Goal: Contribute content: Contribute content

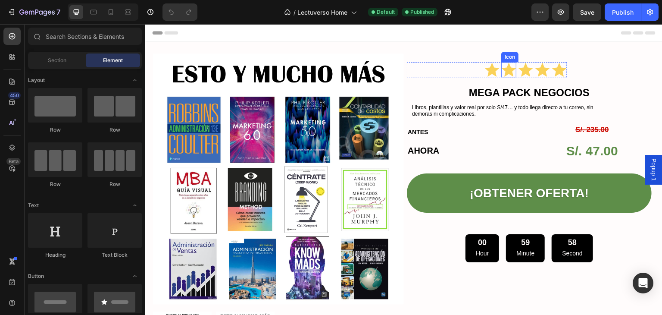
click at [503, 71] on icon at bounding box center [509, 70] width 15 height 14
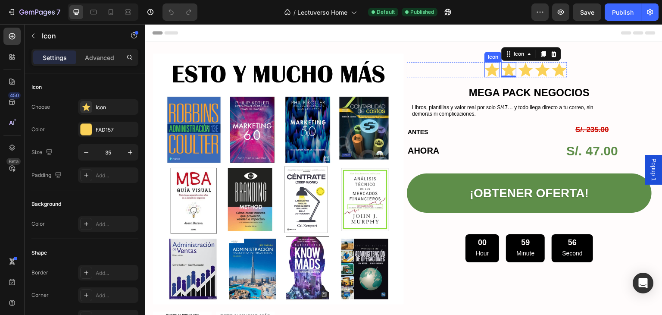
click at [487, 70] on icon at bounding box center [492, 70] width 15 height 14
click at [547, 69] on div "Icon 0 Icon Icon Icon Icon" at bounding box center [526, 69] width 82 height 15
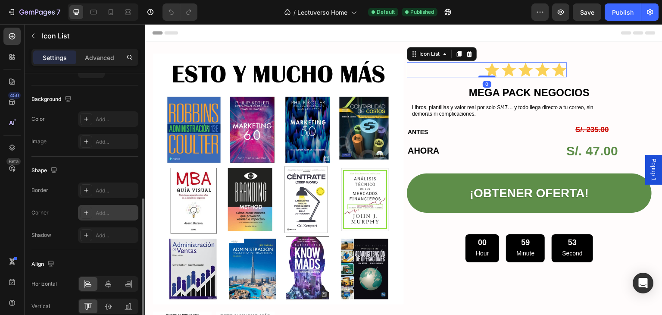
scroll to position [126, 0]
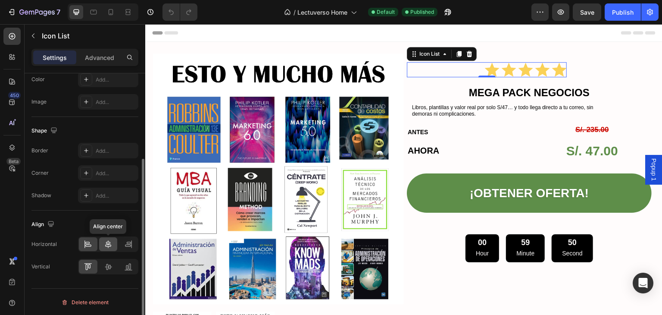
click at [107, 244] on icon at bounding box center [108, 244] width 9 height 9
click at [93, 244] on div at bounding box center [88, 244] width 19 height 14
click at [467, 74] on div "Icon Icon Icon Icon Icon Icon List 0" at bounding box center [487, 69] width 160 height 15
click at [477, 68] on div "Icon Icon Icon Icon Icon Icon List 0" at bounding box center [487, 69] width 160 height 15
click at [485, 69] on icon at bounding box center [492, 69] width 15 height 15
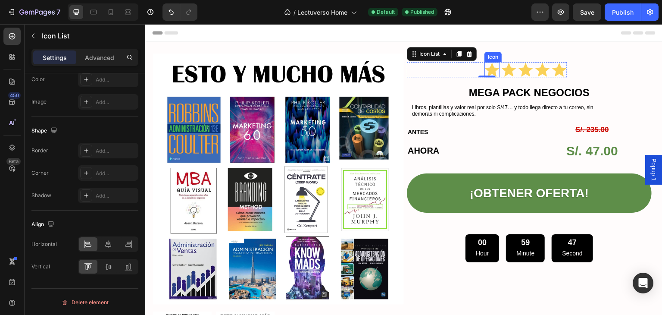
scroll to position [0, 0]
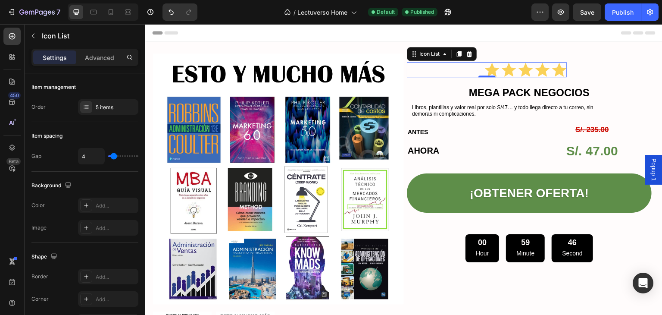
click at [474, 72] on div "Icon Icon Icon Icon Icon Icon List 0" at bounding box center [487, 69] width 160 height 15
click at [444, 73] on div "Icon Icon Icon Icon Icon Icon List 0" at bounding box center [487, 69] width 160 height 15
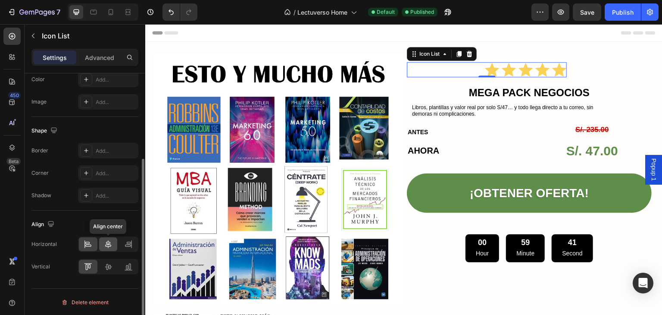
click at [114, 241] on div at bounding box center [108, 244] width 19 height 14
click at [90, 242] on icon at bounding box center [88, 244] width 9 height 9
click at [134, 246] on div at bounding box center [128, 244] width 19 height 14
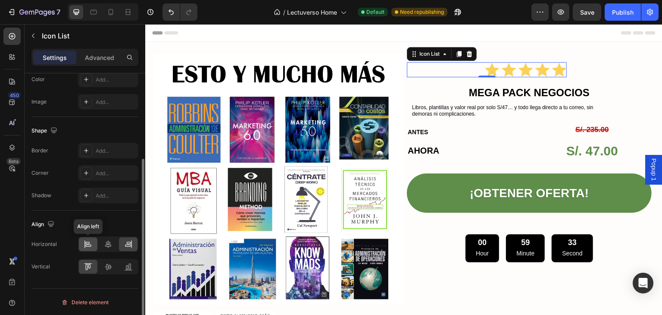
click at [89, 245] on icon at bounding box center [88, 246] width 6 height 2
click at [109, 264] on icon at bounding box center [108, 266] width 9 height 9
click at [90, 264] on icon at bounding box center [88, 266] width 9 height 9
click at [110, 10] on icon at bounding box center [111, 12] width 9 height 9
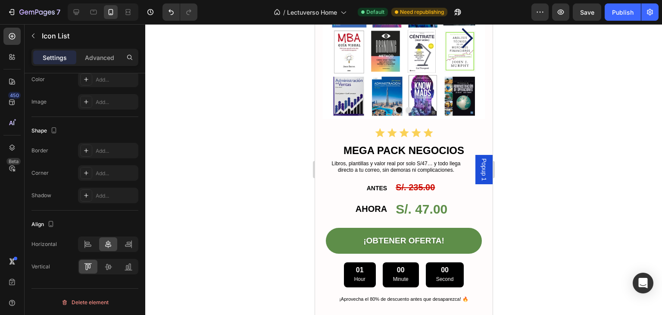
scroll to position [992, 0]
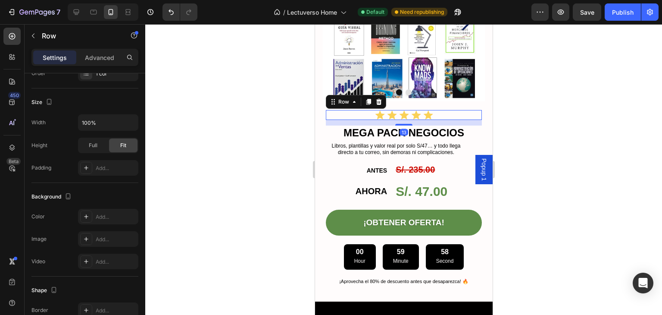
click at [430, 110] on div "Icon Icon Icon Icon Icon Icon List Row 13" at bounding box center [404, 115] width 156 height 10
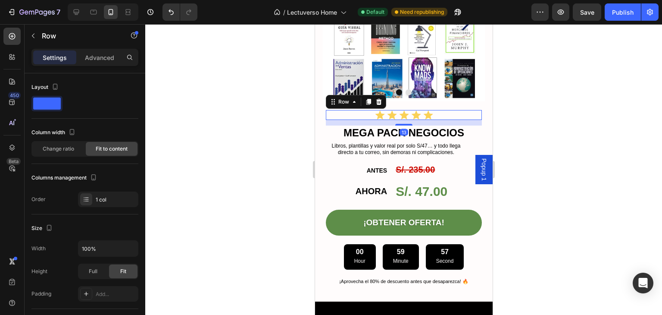
click at [445, 110] on div "Icon Icon Icon Icon Icon Icon List Row 13" at bounding box center [404, 115] width 156 height 10
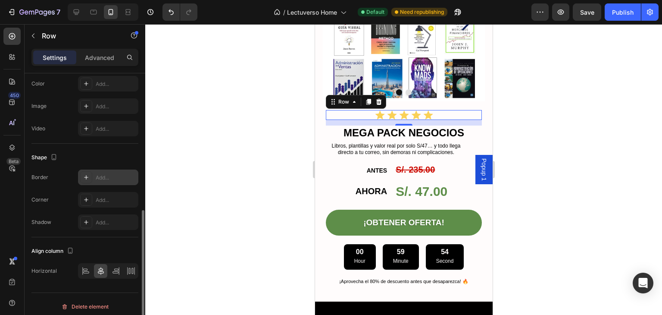
scroll to position [263, 0]
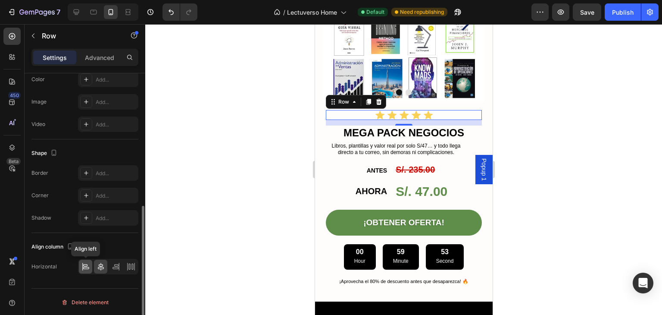
click at [87, 269] on icon at bounding box center [86, 266] width 9 height 9
click at [404, 110] on div "Icon Icon Icon Icon Icon Icon List Row 13" at bounding box center [404, 115] width 156 height 10
click at [553, 135] on div at bounding box center [403, 169] width 517 height 291
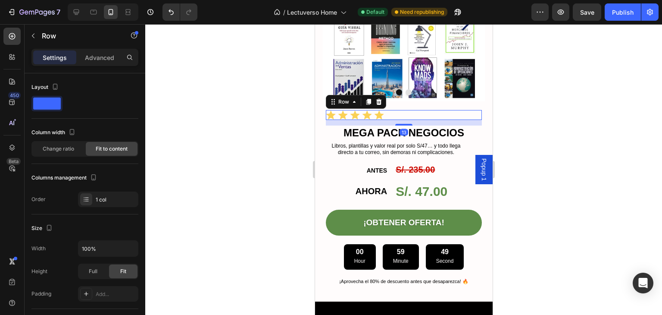
click at [413, 110] on div "Icon Icon Icon Icon Icon Icon List Row 13" at bounding box center [404, 115] width 156 height 10
click at [85, 201] on icon at bounding box center [86, 201] width 3 height 0
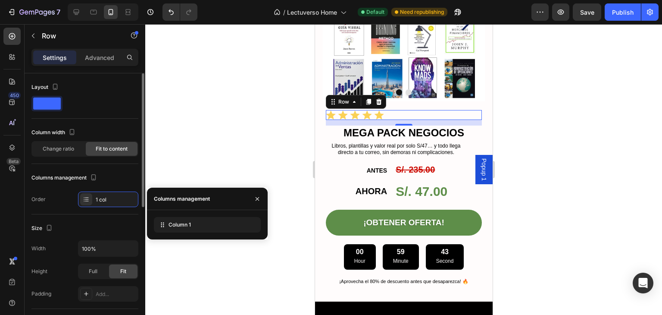
click at [57, 106] on span at bounding box center [47, 103] width 28 height 12
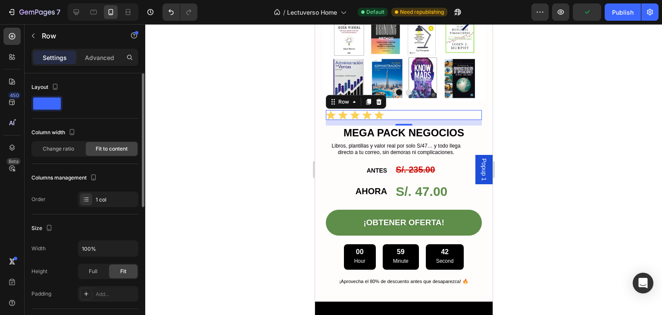
click at [42, 98] on span at bounding box center [47, 103] width 28 height 12
click at [47, 108] on span at bounding box center [47, 103] width 28 height 12
click at [64, 147] on span "Change ratio" at bounding box center [58, 149] width 31 height 8
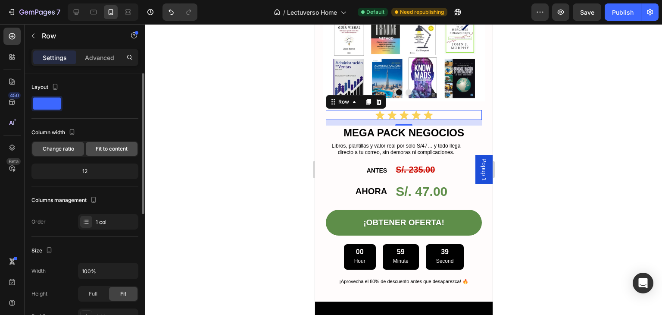
click at [102, 151] on span "Fit to content" at bounding box center [112, 149] width 32 height 8
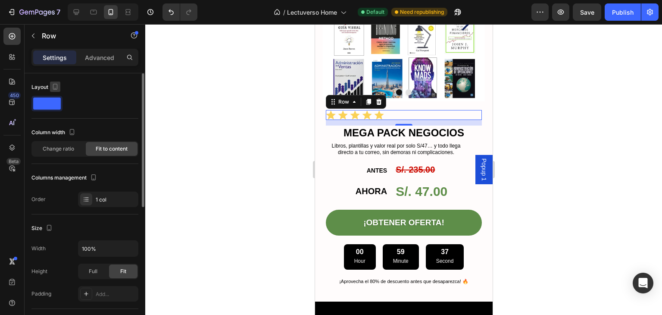
drag, startPoint x: 48, startPoint y: 101, endPoint x: 53, endPoint y: 86, distance: 15.7
click at [48, 100] on span at bounding box center [47, 103] width 28 height 12
click at [53, 86] on icon "button" at bounding box center [55, 87] width 5 height 6
click at [97, 57] on p "Advanced" at bounding box center [99, 57] width 29 height 9
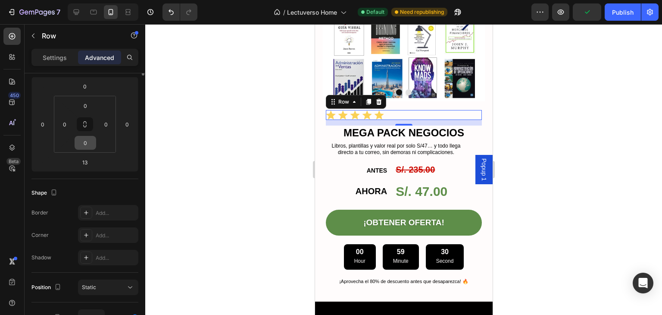
scroll to position [0, 0]
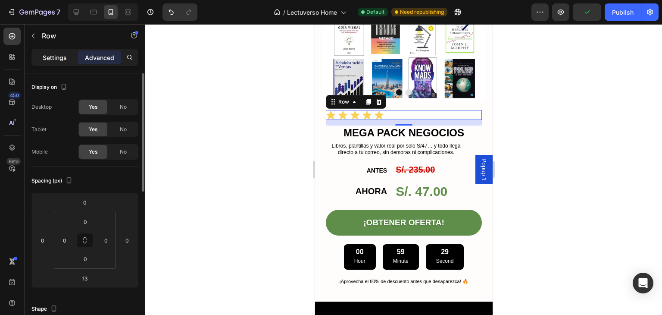
click at [64, 58] on p "Settings" at bounding box center [55, 57] width 24 height 9
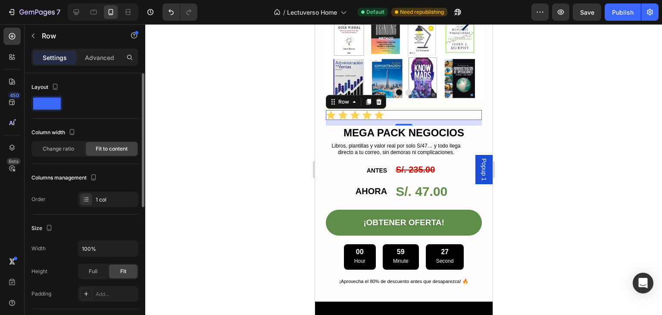
click at [50, 109] on span at bounding box center [47, 103] width 28 height 12
click at [50, 104] on span at bounding box center [47, 103] width 28 height 12
click at [50, 103] on span at bounding box center [47, 103] width 28 height 12
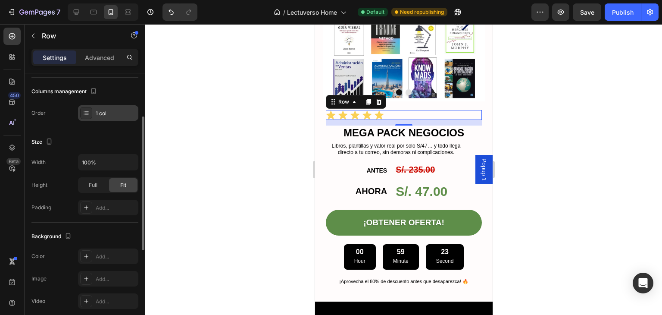
click at [104, 115] on div "1 col" at bounding box center [116, 114] width 41 height 8
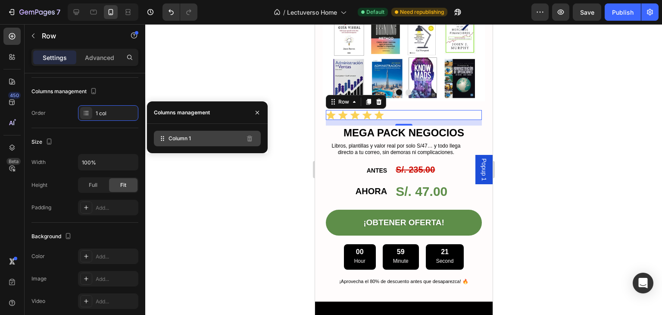
click at [163, 142] on icon at bounding box center [162, 138] width 9 height 9
drag, startPoint x: 160, startPoint y: 154, endPoint x: 151, endPoint y: 149, distance: 10.2
click at [160, 0] on div "7 / Lectuverso Home Default Need republishing Preview Save Publish 450 Beta Sec…" at bounding box center [331, 0] width 662 height 0
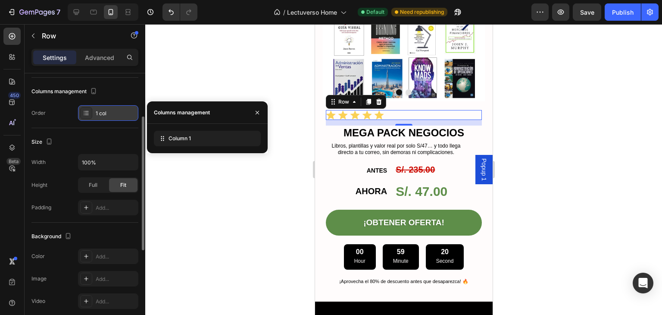
click at [86, 113] on icon at bounding box center [86, 113] width 3 height 0
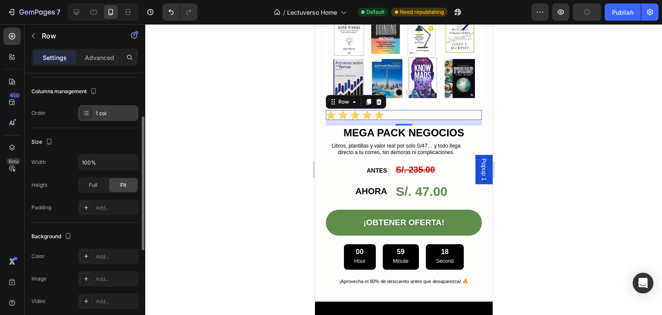
click at [85, 113] on icon at bounding box center [86, 113] width 7 height 7
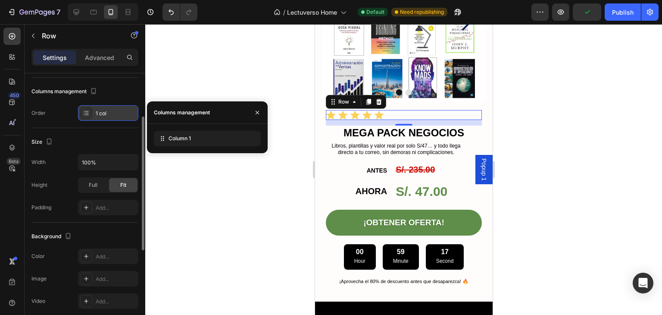
click at [85, 113] on icon at bounding box center [86, 113] width 7 height 7
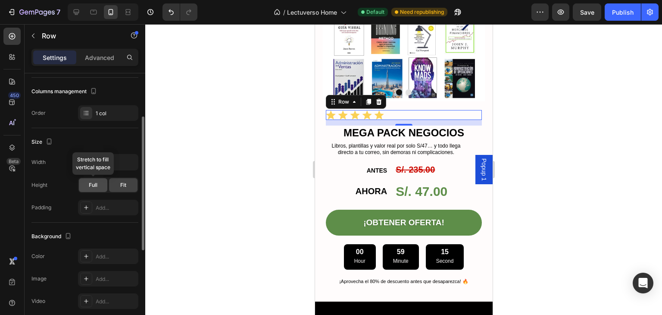
click at [88, 186] on div "Full" at bounding box center [93, 185] width 28 height 14
click at [121, 186] on span "Fit" at bounding box center [123, 185] width 6 height 8
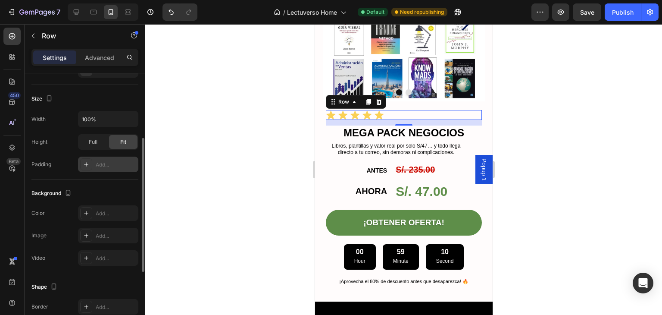
click at [102, 161] on div "Add..." at bounding box center [116, 165] width 41 height 8
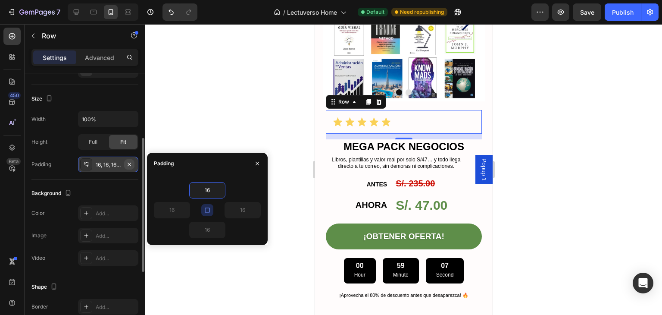
click at [127, 166] on icon "button" at bounding box center [129, 164] width 7 height 7
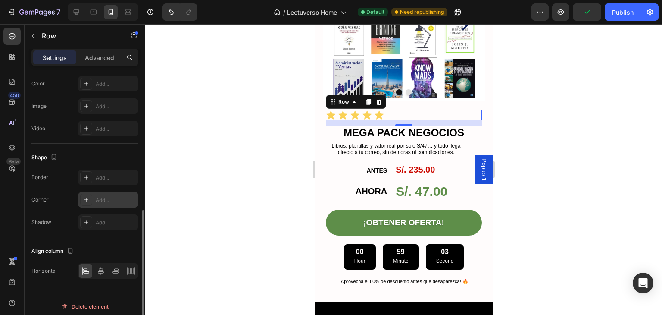
scroll to position [263, 0]
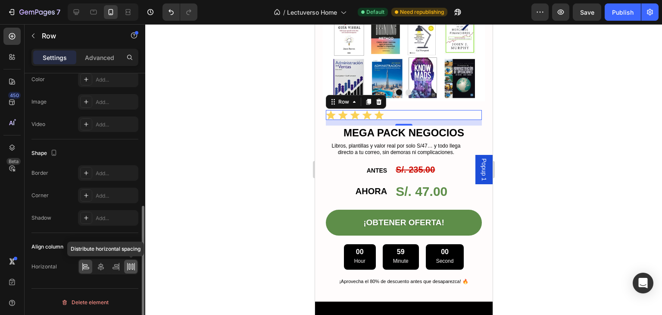
click at [129, 268] on icon at bounding box center [130, 267] width 2 height 6
click at [97, 264] on icon at bounding box center [101, 266] width 9 height 9
click at [120, 263] on icon at bounding box center [116, 266] width 9 height 9
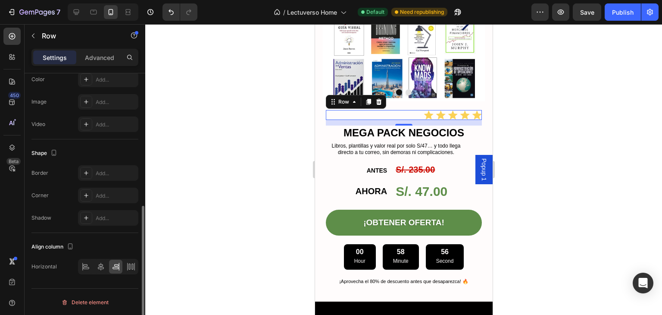
click at [93, 264] on div at bounding box center [108, 267] width 60 height 16
click at [91, 263] on div at bounding box center [85, 267] width 13 height 14
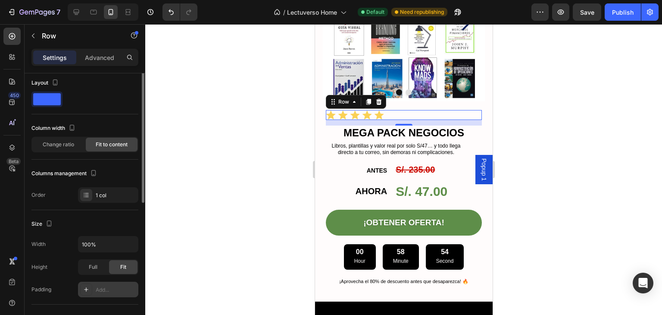
scroll to position [0, 0]
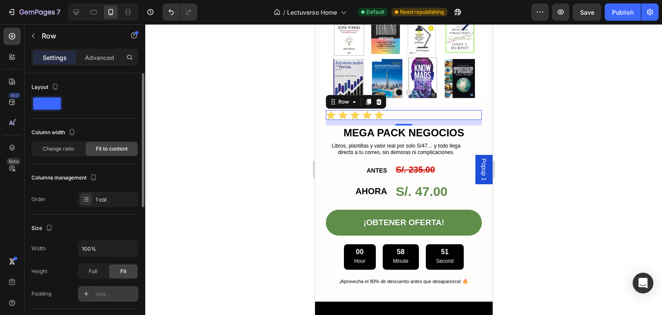
click at [57, 101] on span at bounding box center [47, 103] width 28 height 12
drag, startPoint x: 97, startPoint y: 60, endPoint x: 100, endPoint y: 64, distance: 4.9
click at [98, 59] on p "Advanced" at bounding box center [99, 57] width 29 height 9
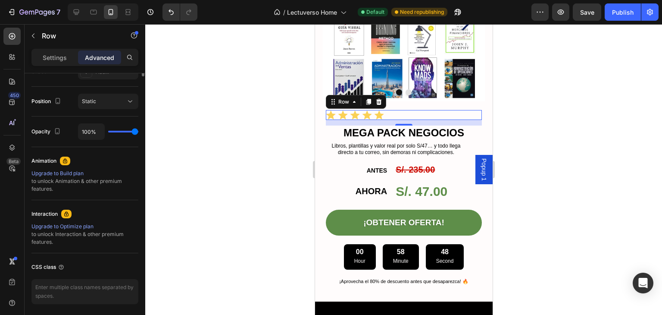
scroll to position [129, 0]
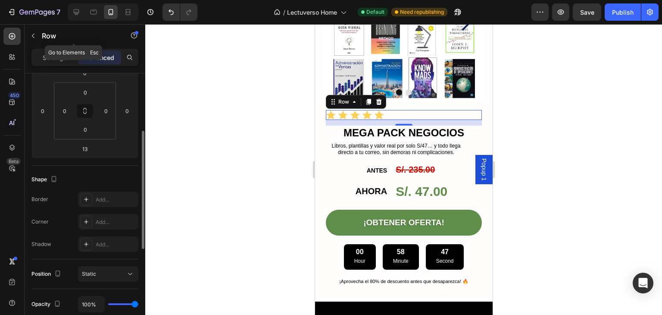
click at [34, 40] on button "button" at bounding box center [33, 36] width 14 height 14
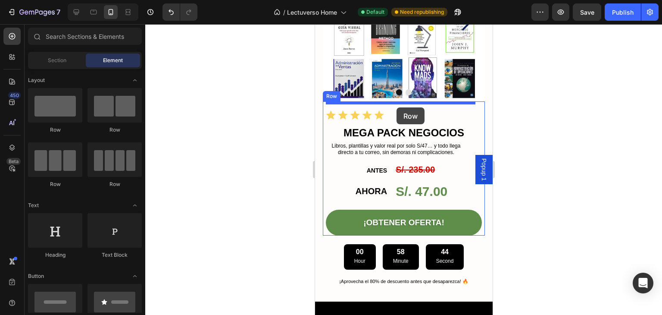
drag, startPoint x: 433, startPoint y: 136, endPoint x: 396, endPoint y: 107, distance: 46.3
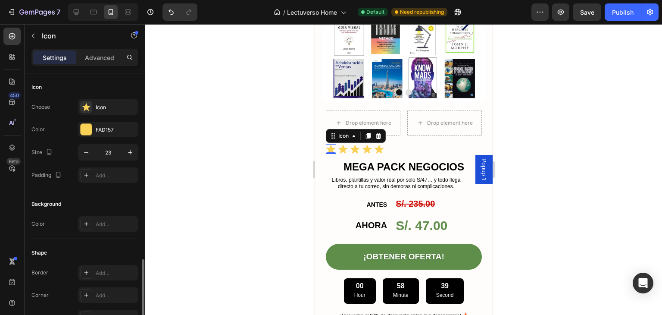
scroll to position [109, 0]
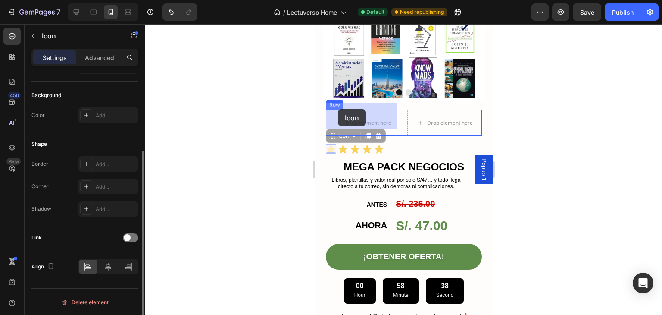
drag, startPoint x: 331, startPoint y: 134, endPoint x: 338, endPoint y: 109, distance: 25.4
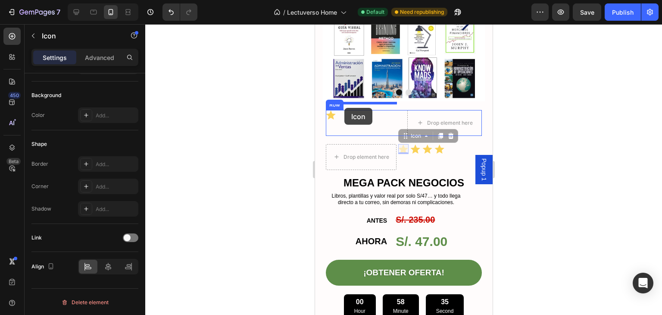
drag, startPoint x: 399, startPoint y: 139, endPoint x: 344, endPoint y: 108, distance: 63.6
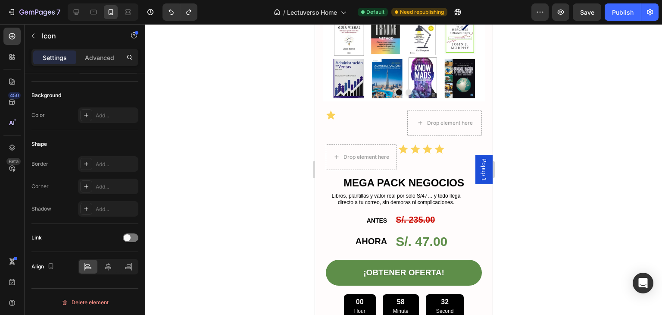
click at [400, 144] on icon at bounding box center [403, 149] width 10 height 10
click at [406, 145] on icon at bounding box center [403, 149] width 10 height 10
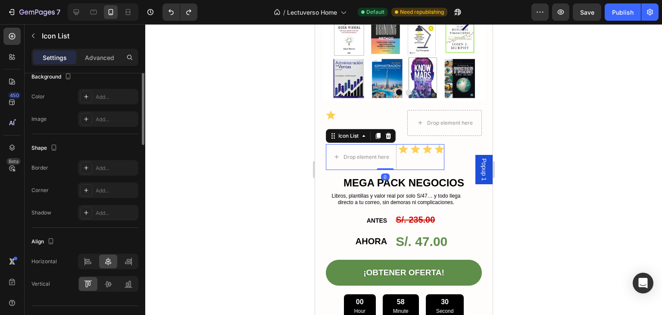
scroll to position [0, 0]
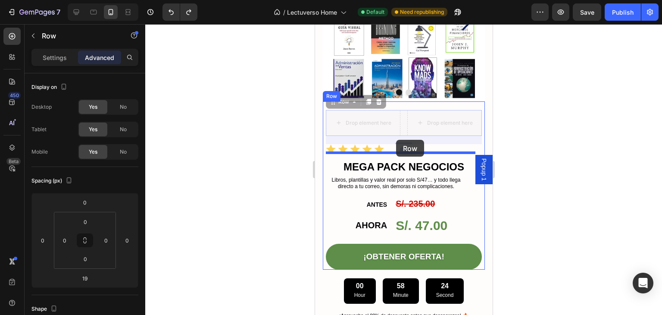
drag, startPoint x: 411, startPoint y: 106, endPoint x: 396, endPoint y: 140, distance: 37.4
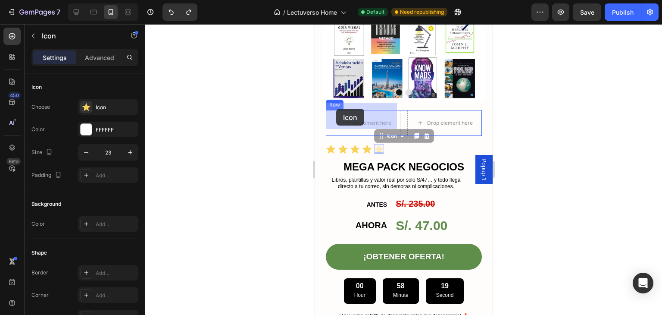
drag, startPoint x: 377, startPoint y: 142, endPoint x: 336, endPoint y: 109, distance: 53.0
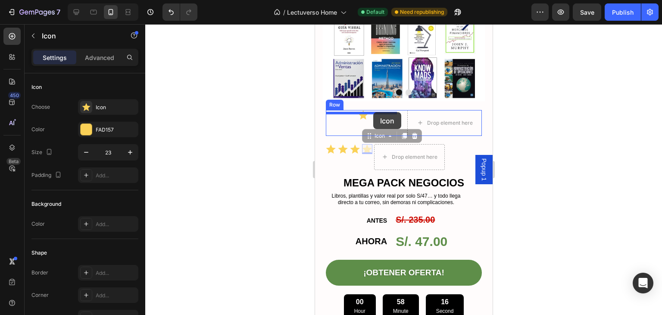
drag, startPoint x: 364, startPoint y: 144, endPoint x: 373, endPoint y: 112, distance: 32.6
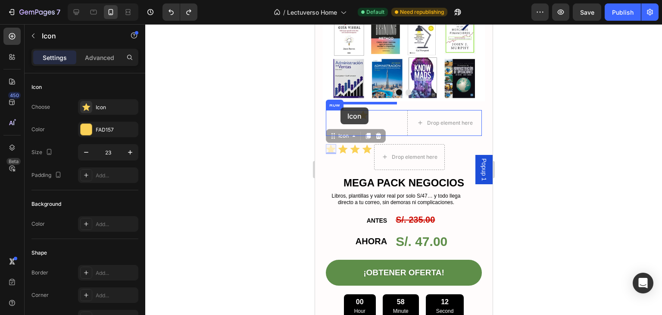
drag, startPoint x: 330, startPoint y: 144, endPoint x: 340, endPoint y: 107, distance: 37.7
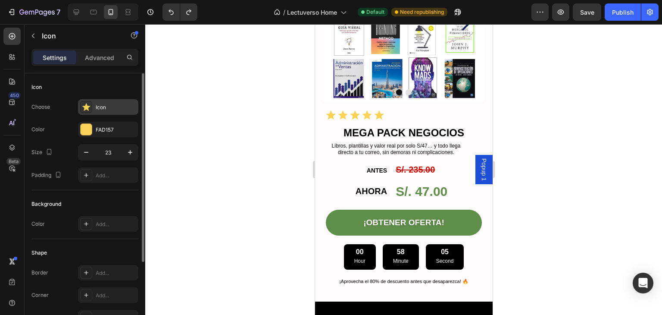
click at [105, 102] on div "Icon" at bounding box center [108, 107] width 60 height 16
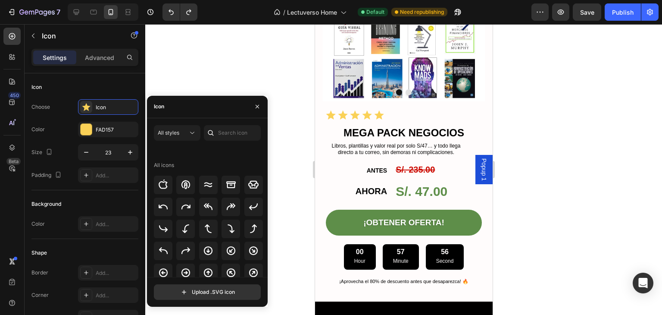
scroll to position [108, 0]
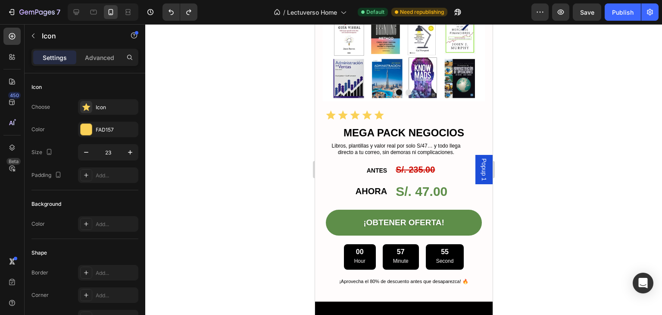
click at [193, 63] on div at bounding box center [403, 169] width 517 height 291
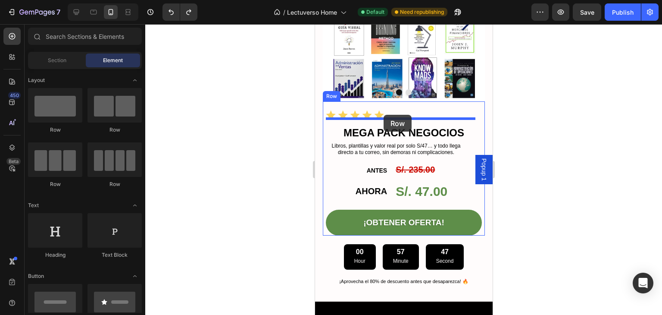
drag, startPoint x: 422, startPoint y: 138, endPoint x: 383, endPoint y: 115, distance: 45.0
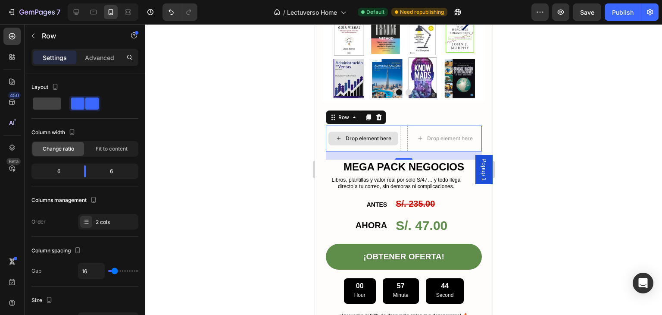
click at [352, 135] on div "Drop element here" at bounding box center [363, 139] width 70 height 14
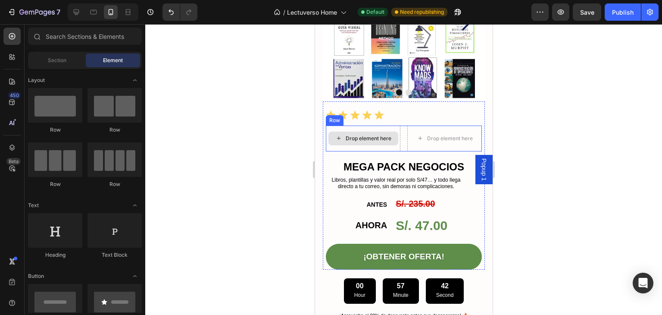
click at [346, 135] on div "Drop element here" at bounding box center [368, 138] width 46 height 7
click at [352, 135] on div "Drop element here" at bounding box center [368, 138] width 46 height 7
click at [353, 135] on div "Drop element here" at bounding box center [368, 138] width 46 height 7
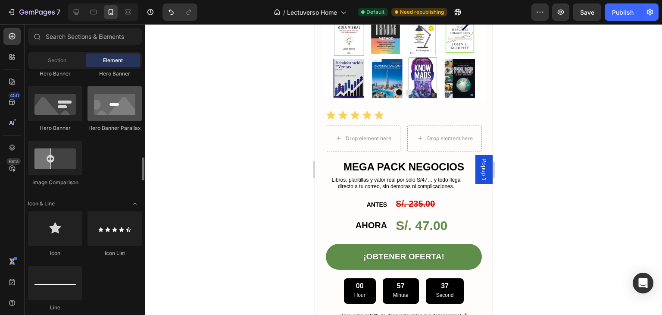
scroll to position [474, 0]
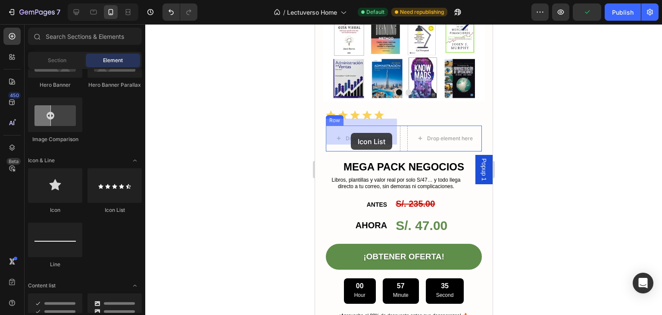
drag, startPoint x: 424, startPoint y: 217, endPoint x: 351, endPoint y: 131, distance: 112.0
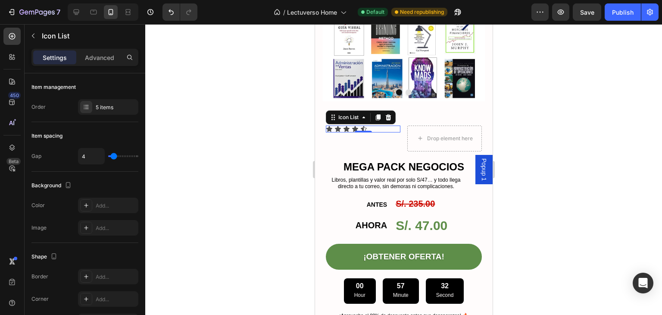
click at [283, 104] on div at bounding box center [403, 169] width 517 height 291
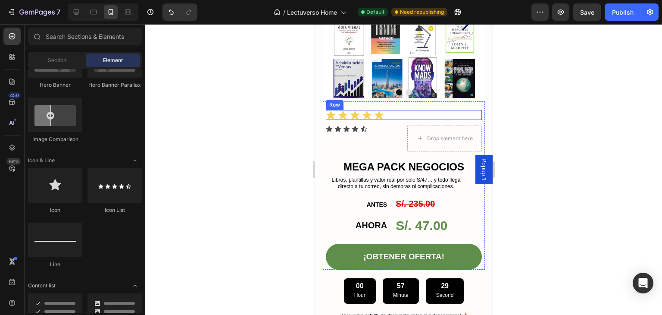
click at [393, 110] on div "Icon Icon Icon Icon Icon Icon List Row" at bounding box center [404, 115] width 156 height 10
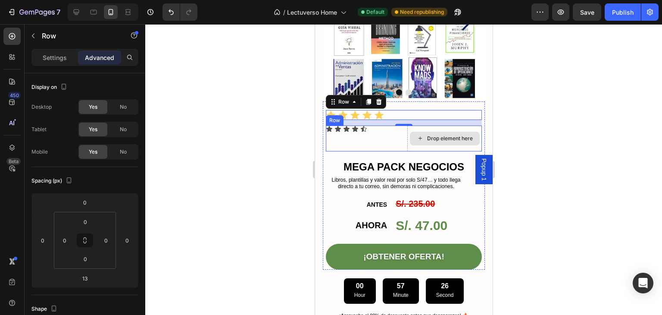
click at [411, 132] on div "Drop element here" at bounding box center [445, 139] width 70 height 14
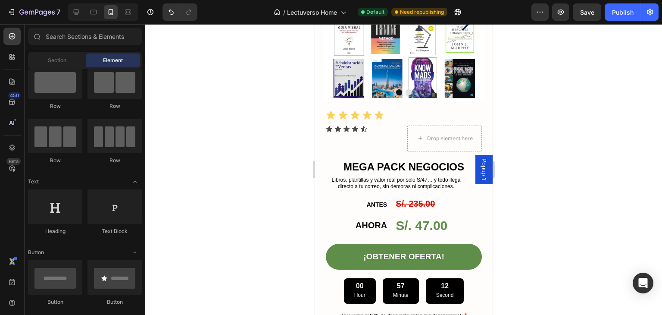
scroll to position [0, 0]
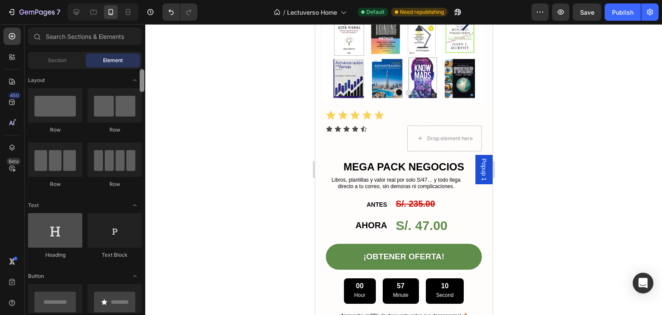
drag, startPoint x: 141, startPoint y: 188, endPoint x: 61, endPoint y: 229, distance: 89.7
click at [168, 0] on div "7 / Lectuverso Home Default Need republishing Preview Save Publish 450 Beta Sec…" at bounding box center [331, 0] width 662 height 0
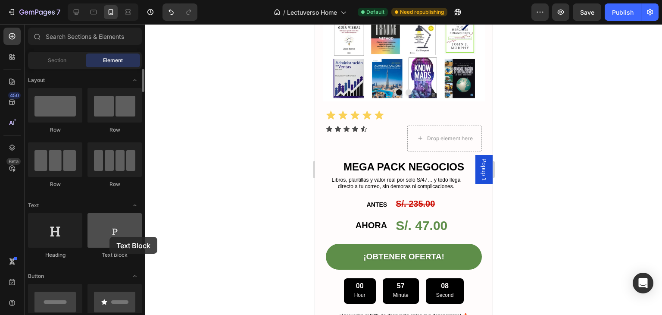
click at [110, 237] on div at bounding box center [115, 230] width 54 height 35
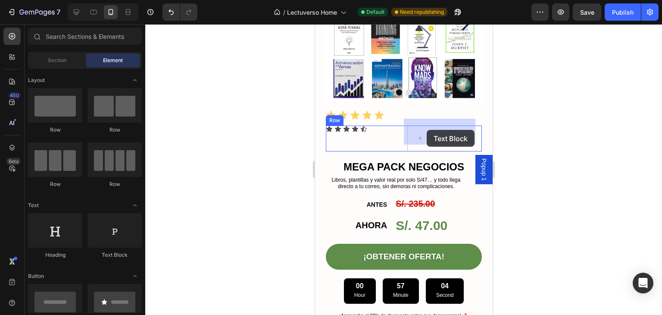
drag, startPoint x: 474, startPoint y: 259, endPoint x: 427, endPoint y: 130, distance: 137.7
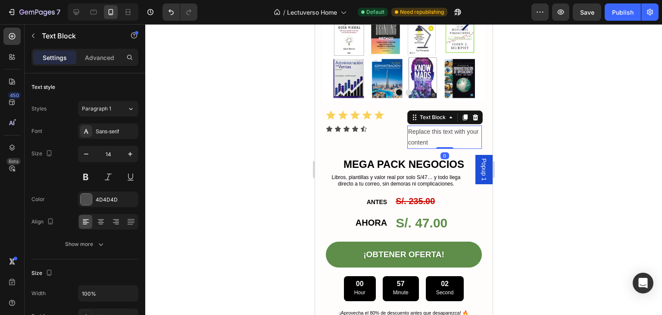
click at [423, 135] on div "Replace this text with your content" at bounding box center [444, 137] width 75 height 23
click at [423, 135] on p "Replace this text with your content" at bounding box center [444, 137] width 73 height 22
click at [424, 134] on p "Replace this text with your content" at bounding box center [444, 137] width 73 height 22
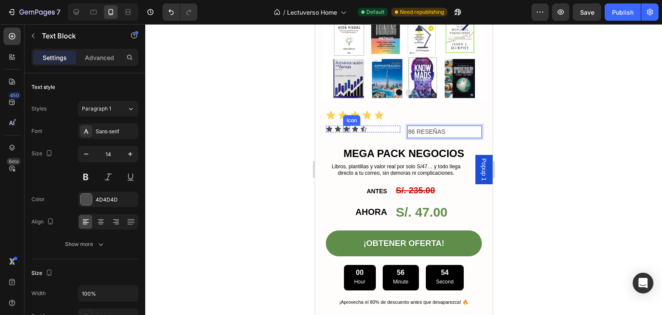
click at [348, 126] on icon at bounding box center [346, 129] width 7 height 7
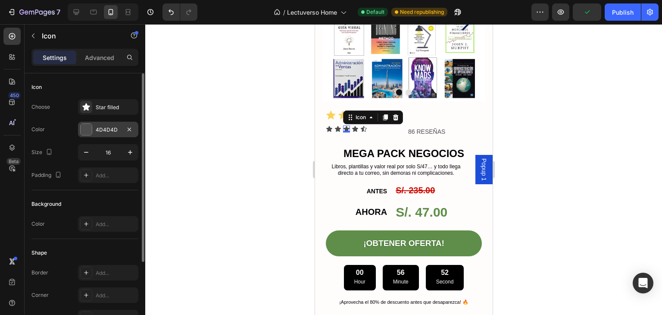
click at [81, 126] on div at bounding box center [86, 129] width 11 height 11
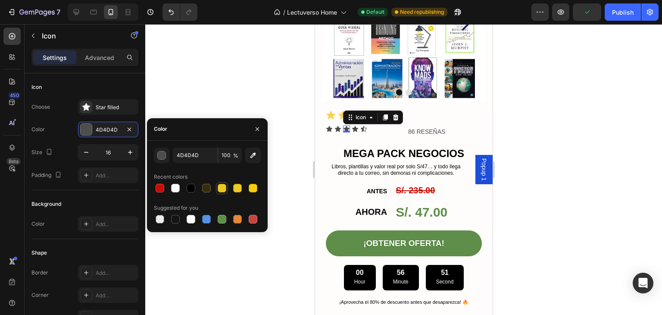
click at [223, 185] on div at bounding box center [222, 188] width 9 height 9
type input "EDC721"
click at [329, 126] on div "Icon" at bounding box center [329, 129] width 7 height 7
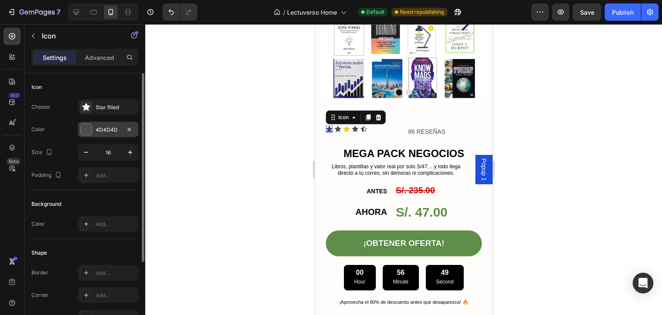
click at [89, 136] on div "4D4D4D" at bounding box center [108, 130] width 60 height 16
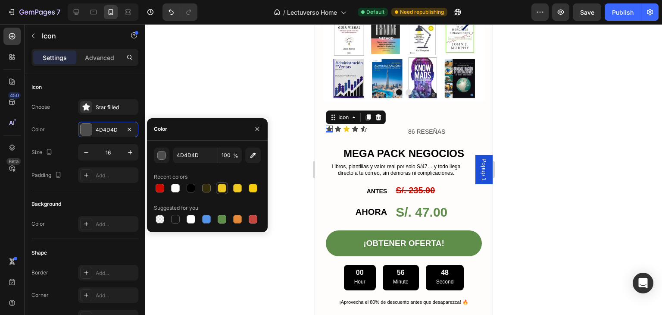
click at [224, 185] on div at bounding box center [222, 188] width 9 height 9
type input "EDC721"
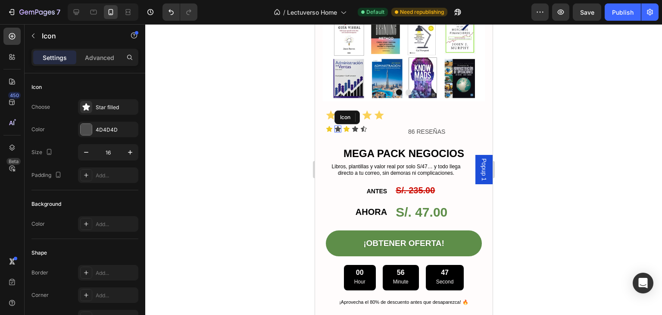
click at [339, 126] on div "Icon" at bounding box center [337, 129] width 7 height 7
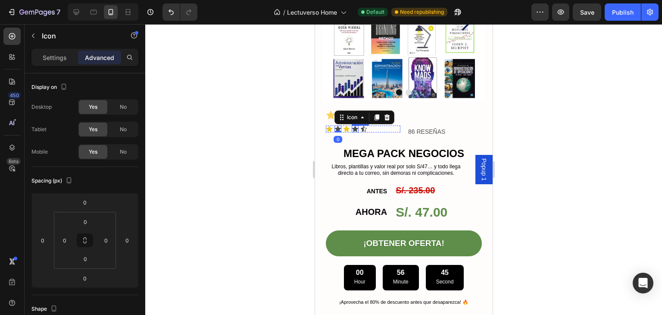
click at [355, 126] on icon at bounding box center [355, 129] width 6 height 6
click at [45, 64] on div "Settings Advanced" at bounding box center [84, 57] width 107 height 17
click at [55, 57] on p "Settings" at bounding box center [55, 57] width 24 height 9
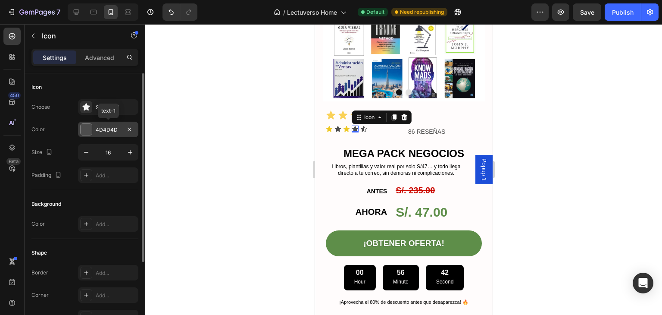
click at [101, 128] on div "4D4D4D" at bounding box center [108, 130] width 25 height 8
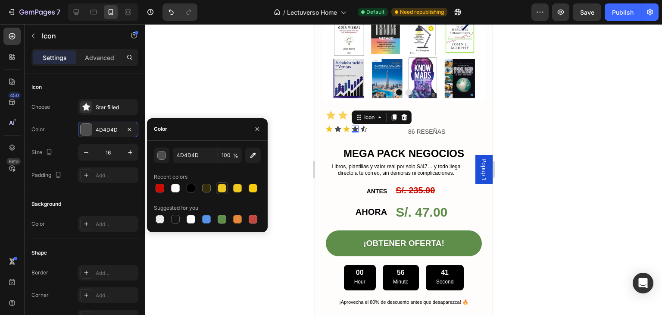
click at [225, 191] on div at bounding box center [222, 188] width 9 height 9
type input "EDC721"
click at [338, 126] on div "Icon 0" at bounding box center [337, 129] width 7 height 7
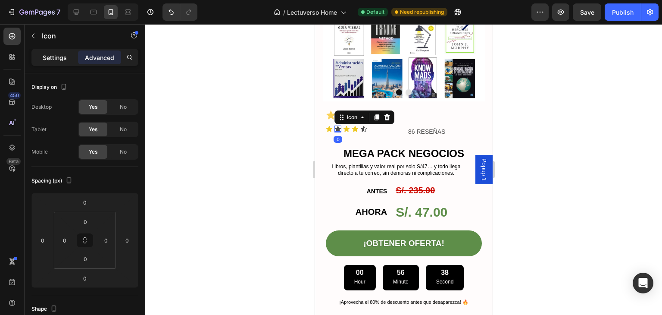
click at [52, 63] on div "Settings" at bounding box center [54, 57] width 43 height 14
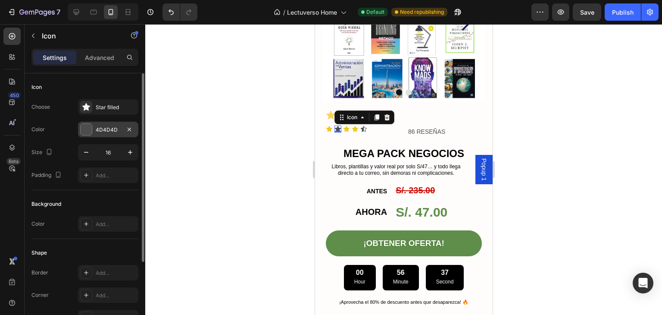
click at [87, 132] on div at bounding box center [86, 129] width 11 height 11
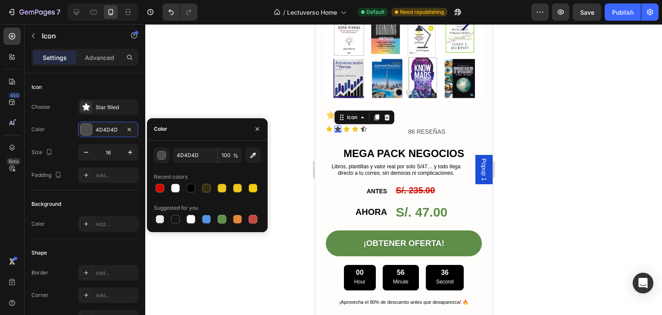
drag, startPoint x: 220, startPoint y: 187, endPoint x: 301, endPoint y: 153, distance: 88.6
click at [220, 187] on div at bounding box center [222, 188] width 9 height 9
type input "EDC721"
click at [363, 126] on div "Icon" at bounding box center [363, 129] width 7 height 7
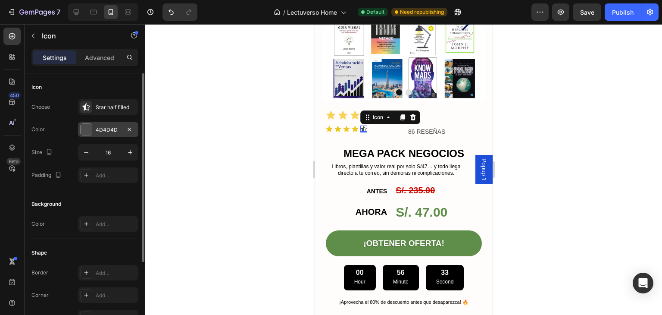
click at [88, 126] on div at bounding box center [86, 129] width 11 height 11
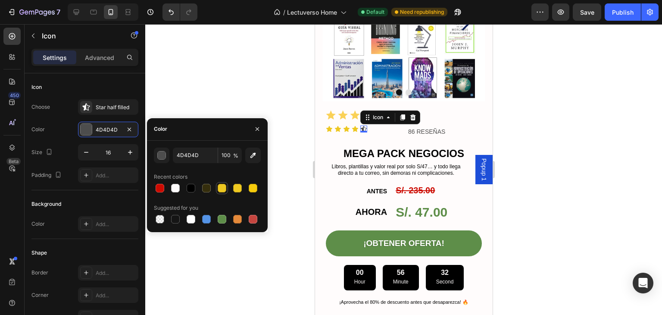
click at [216, 185] on div at bounding box center [222, 188] width 12 height 12
type input "EDC721"
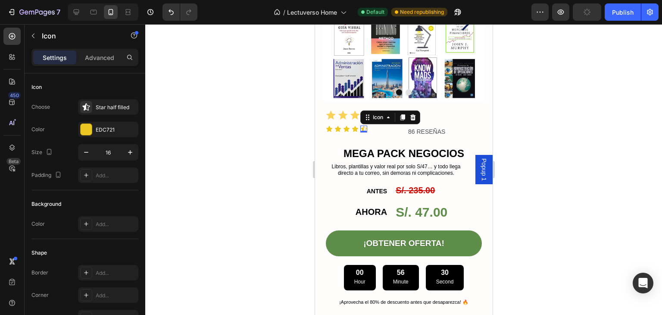
click at [525, 134] on div at bounding box center [403, 169] width 517 height 291
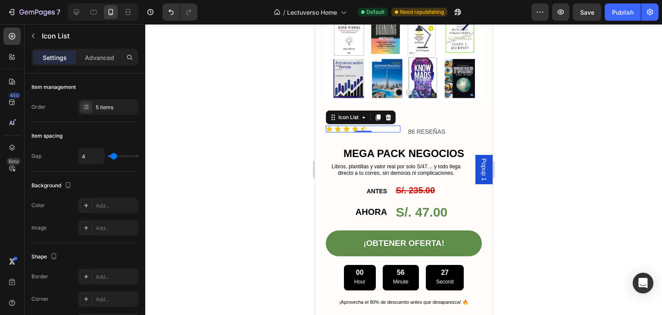
click at [384, 126] on div "Icon Icon Icon Icon Icon" at bounding box center [363, 129] width 75 height 7
type input "6"
type input "7"
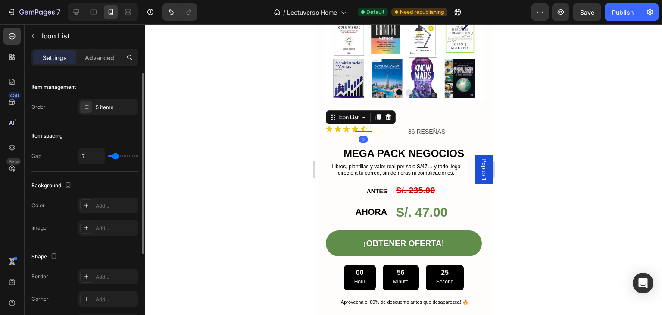
type input "11"
type input "12"
type input "13"
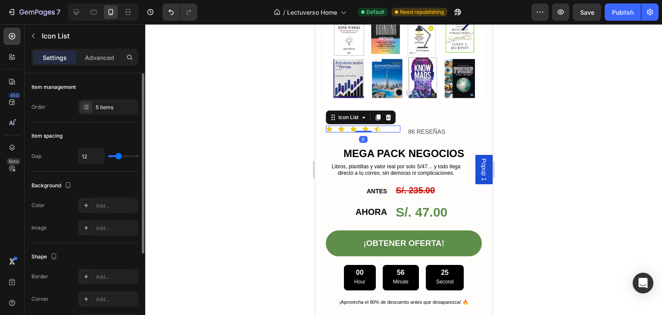
type input "13"
type input "14"
type input "13"
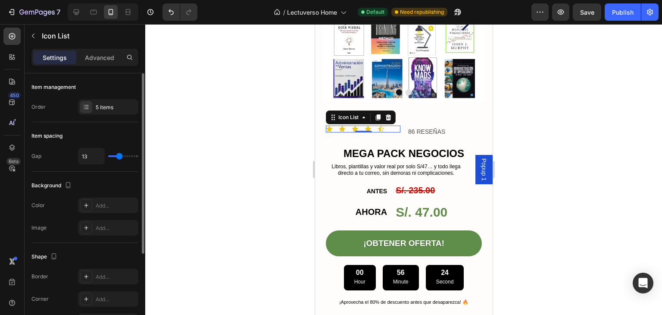
type input "11"
type input "10"
type input "9"
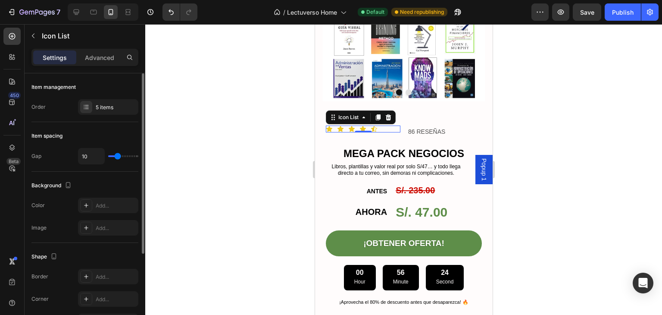
type input "9"
type input "8"
type input "7"
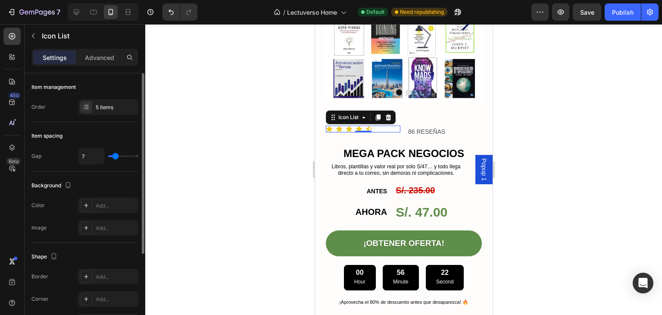
click at [116, 157] on input "range" at bounding box center [123, 156] width 30 height 2
click at [86, 111] on div at bounding box center [86, 107] width 12 height 12
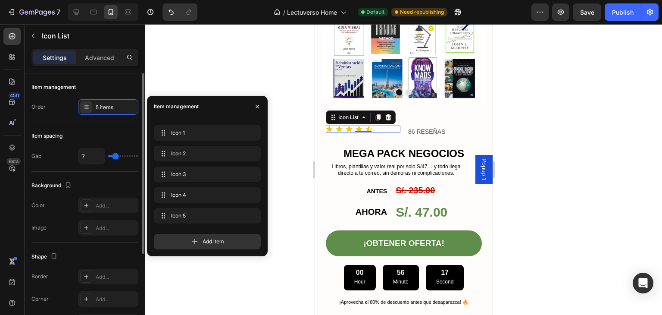
type input "23"
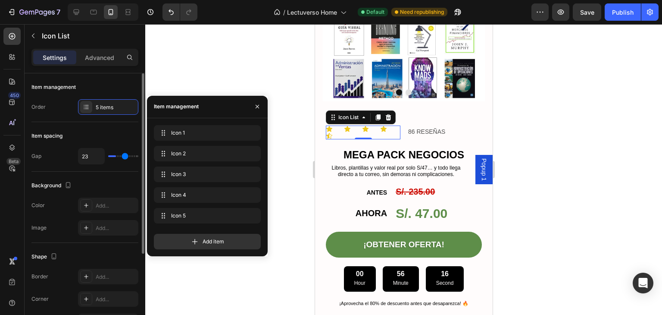
type input "26"
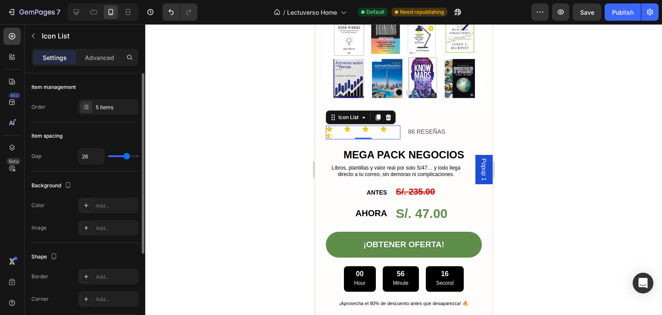
type input "22"
type input "15"
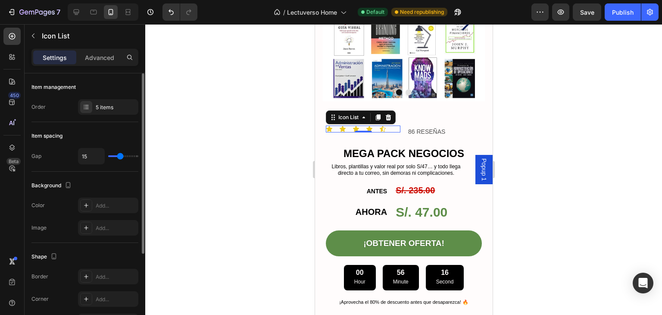
type input "14"
type input "11"
type input "10"
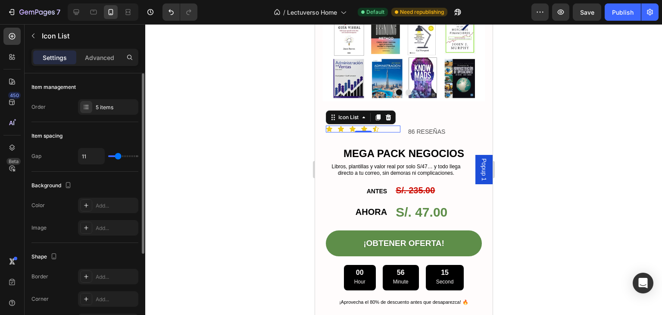
type input "10"
type input "9"
type input "8"
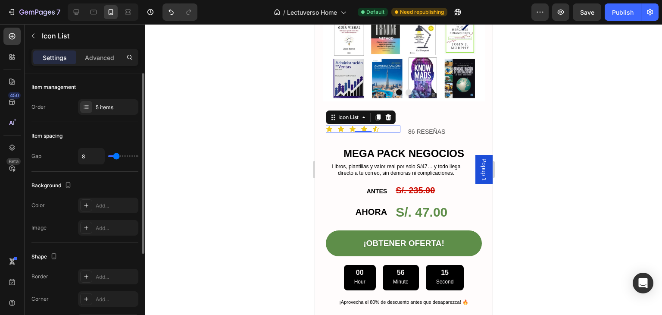
type input "7"
type input "5"
type input "1"
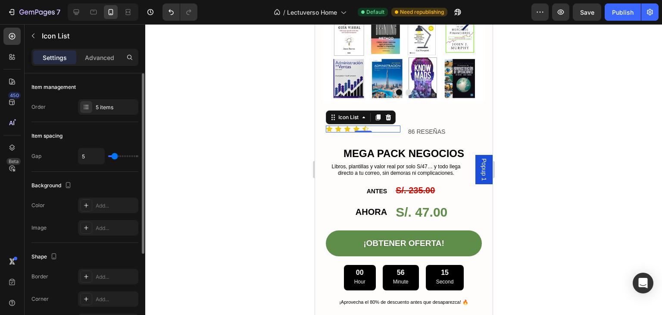
type input "1"
type input "0"
type input "1"
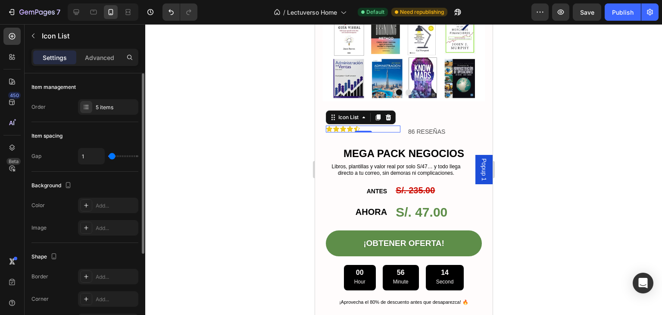
type input "7"
type input "6"
drag, startPoint x: 126, startPoint y: 159, endPoint x: 114, endPoint y: 163, distance: 12.7
type input "5"
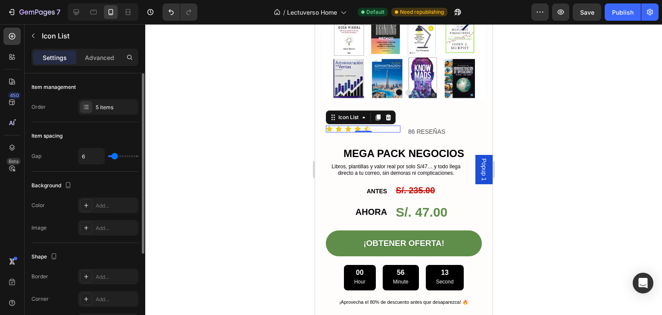
click at [115, 157] on input "range" at bounding box center [123, 156] width 30 height 2
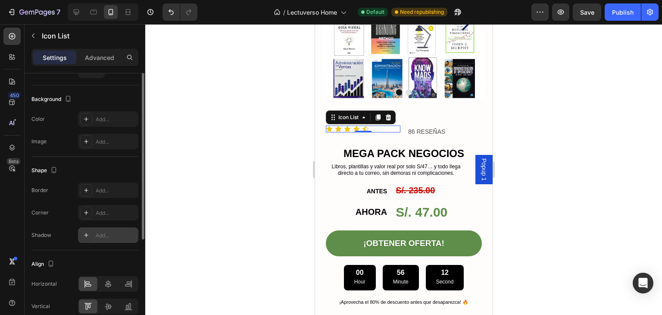
scroll to position [126, 0]
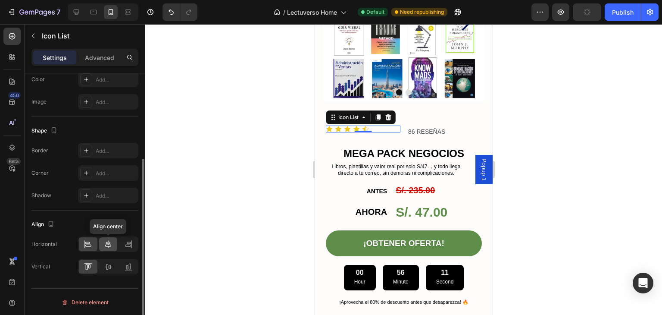
click at [113, 241] on div at bounding box center [108, 244] width 19 height 14
click at [134, 236] on div at bounding box center [108, 244] width 60 height 16
click at [133, 237] on div at bounding box center [128, 244] width 19 height 14
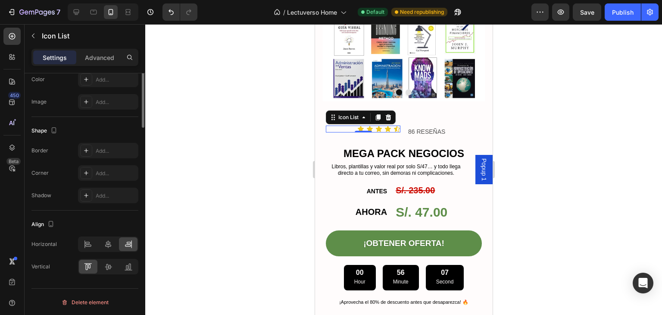
scroll to position [0, 0]
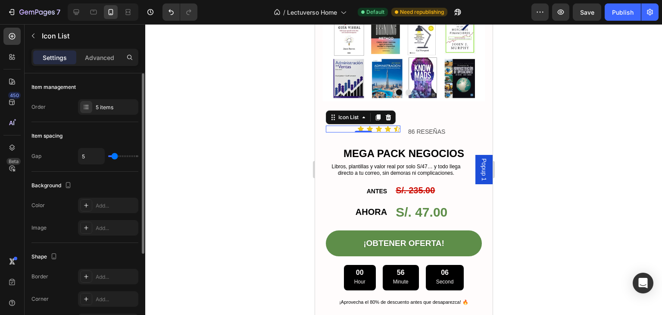
type input "3"
type input "0"
type input "1"
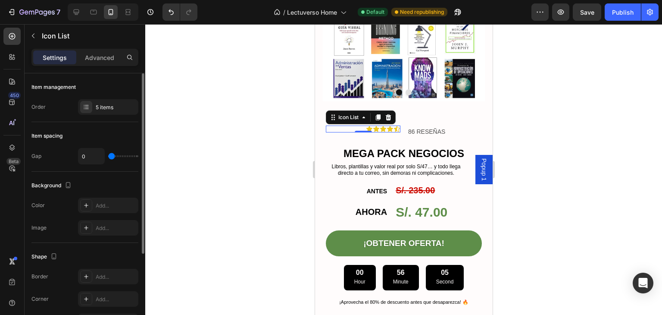
type input "1"
type input "2"
type input "5"
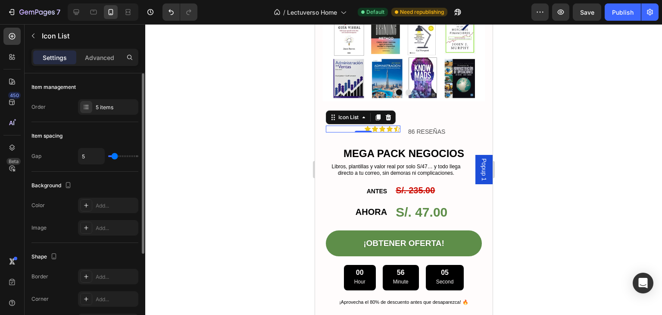
type input "7"
type input "10"
type input "9"
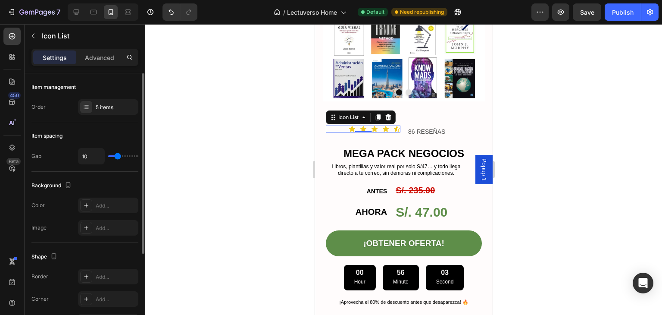
type input "9"
type input "8"
type input "7"
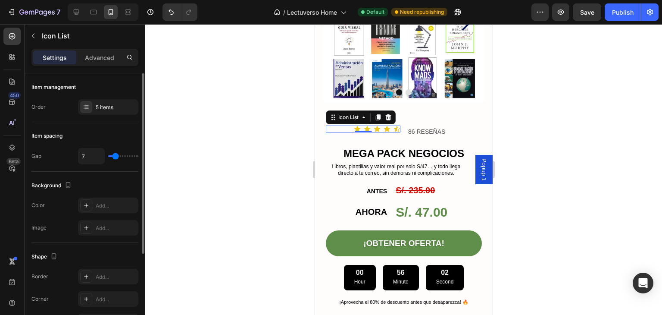
click at [116, 157] on input "range" at bounding box center [123, 156] width 30 height 2
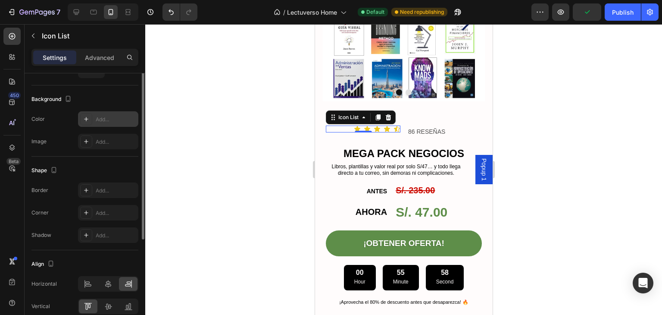
scroll to position [126, 0]
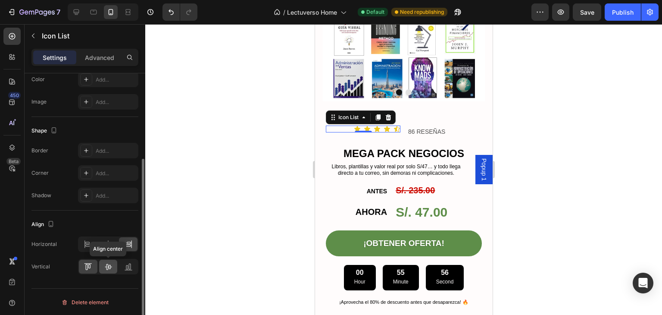
click at [108, 262] on icon at bounding box center [108, 266] width 9 height 9
click at [125, 267] on icon at bounding box center [128, 266] width 9 height 9
click at [94, 263] on div at bounding box center [88, 267] width 19 height 14
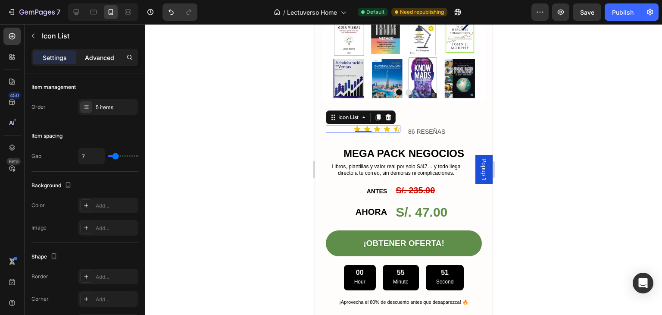
click at [89, 55] on p "Advanced" at bounding box center [99, 57] width 29 height 9
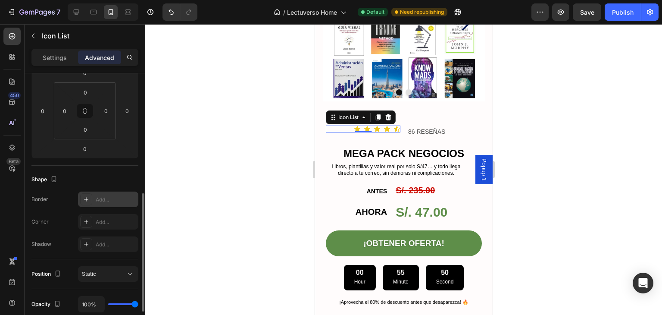
scroll to position [173, 0]
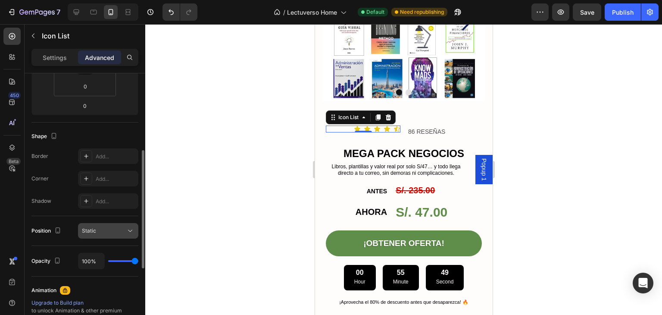
click at [113, 233] on div "Static" at bounding box center [104, 231] width 44 height 8
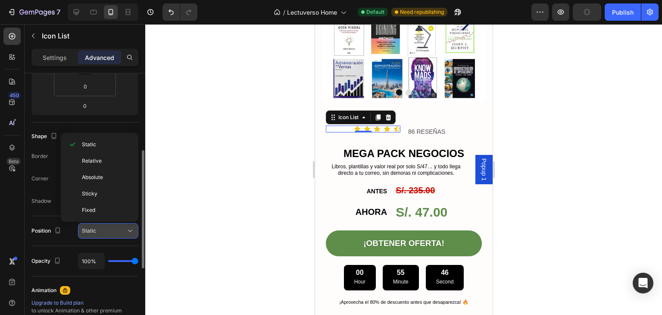
click at [113, 233] on div "Static" at bounding box center [104, 231] width 44 height 8
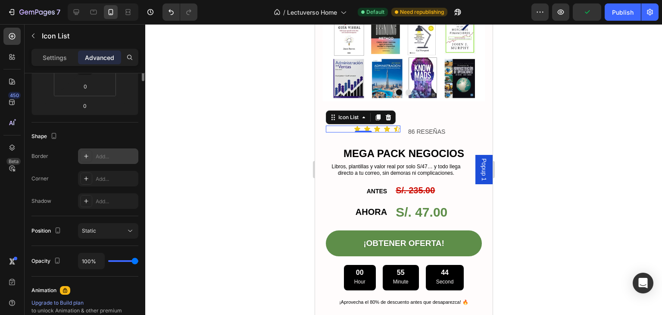
scroll to position [0, 0]
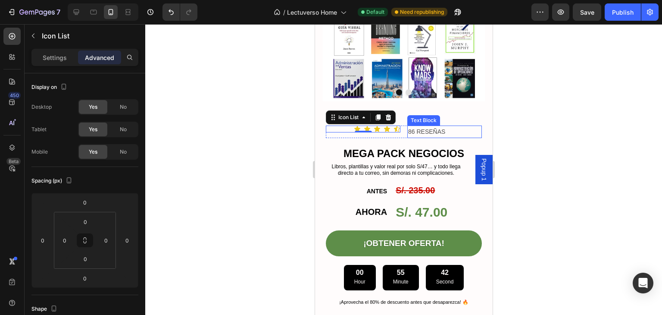
click at [423, 126] on p "86 RESEÑAS" at bounding box center [444, 131] width 73 height 11
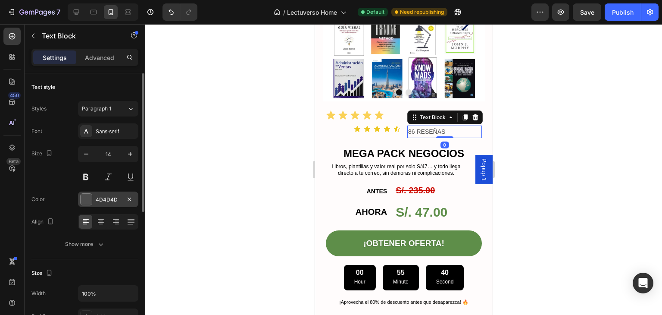
click at [86, 195] on div at bounding box center [86, 199] width 11 height 11
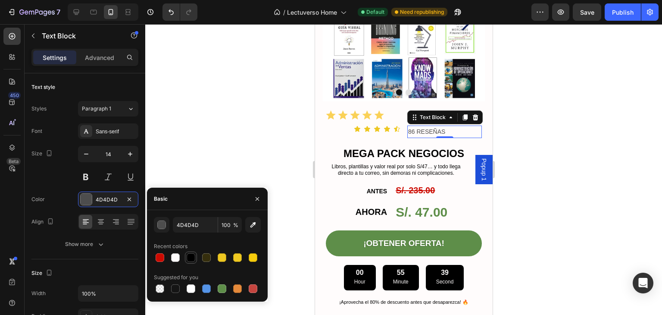
click at [187, 258] on div at bounding box center [191, 257] width 9 height 9
type input "000000"
click at [345, 126] on div "Icon Icon Icon Icon Icon" at bounding box center [363, 129] width 75 height 7
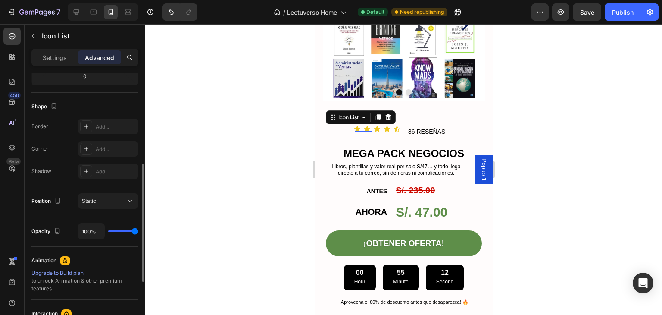
drag, startPoint x: 60, startPoint y: 60, endPoint x: 71, endPoint y: 72, distance: 16.8
click at [60, 59] on p "Settings" at bounding box center [55, 57] width 24 height 9
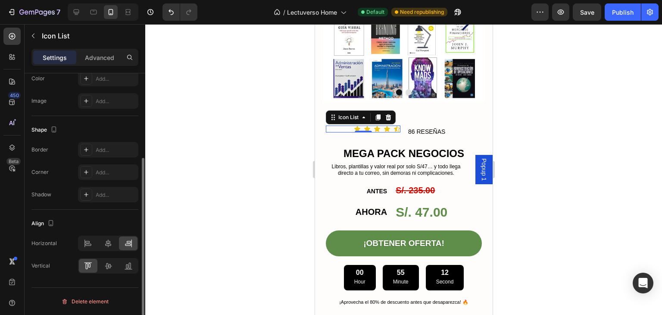
scroll to position [126, 0]
click at [90, 240] on icon at bounding box center [88, 244] width 9 height 9
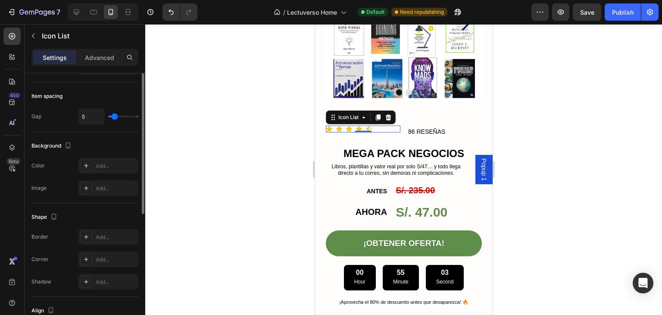
scroll to position [0, 0]
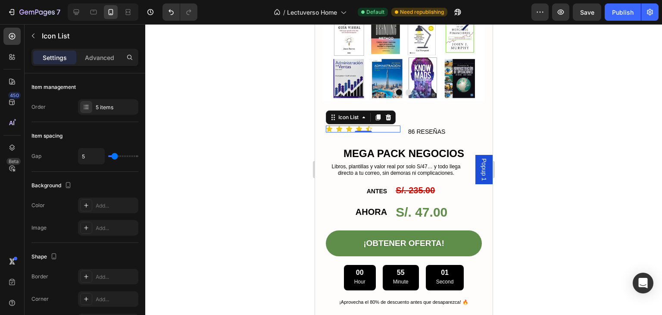
click at [292, 125] on div at bounding box center [403, 169] width 517 height 291
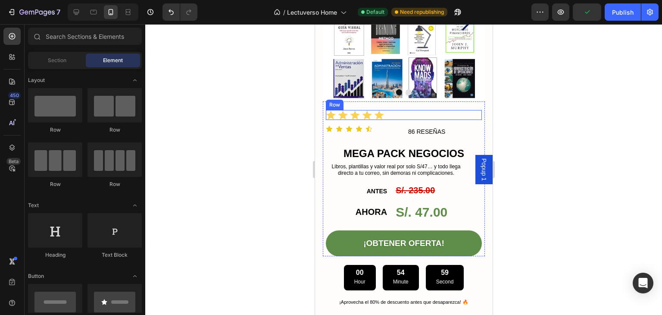
click at [399, 110] on div "Icon Icon Icon Icon Icon Icon List Row" at bounding box center [404, 115] width 156 height 10
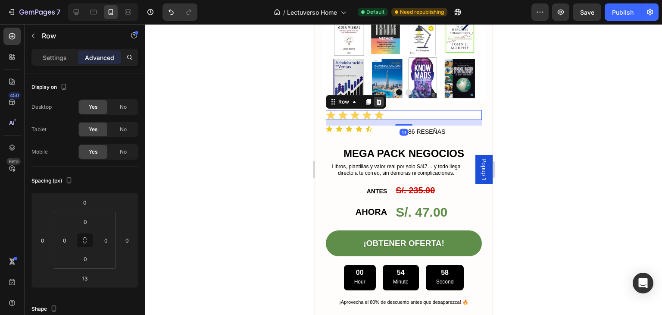
click at [382, 97] on div at bounding box center [378, 102] width 10 height 10
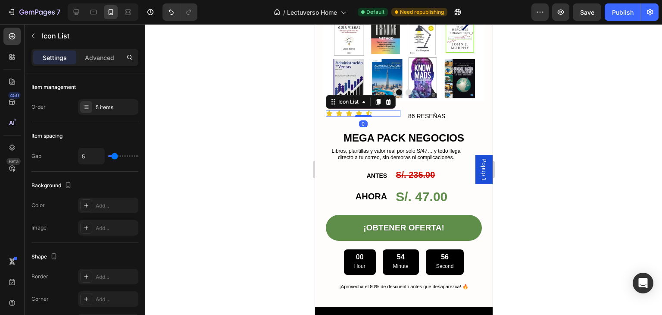
click at [383, 110] on div "Icon Icon Icon Icon Icon" at bounding box center [363, 113] width 75 height 7
click at [283, 120] on div at bounding box center [403, 169] width 517 height 291
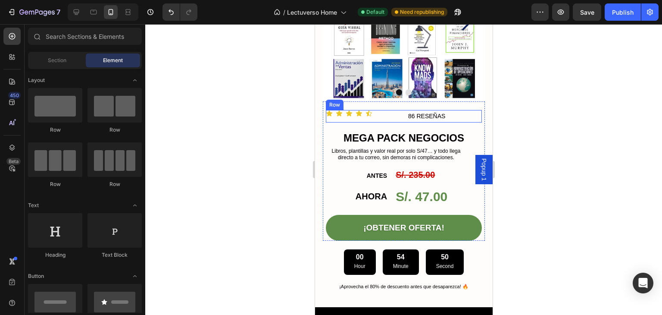
click at [402, 110] on div "Icon Icon Icon Icon Icon Icon List 86 RESEÑAS Text Block Row" at bounding box center [404, 116] width 156 height 13
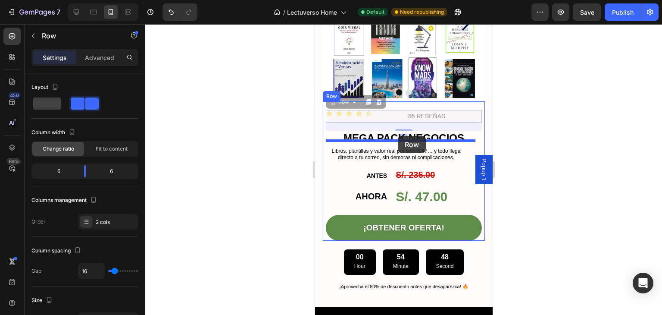
drag, startPoint x: 401, startPoint y: 108, endPoint x: 398, endPoint y: 136, distance: 27.8
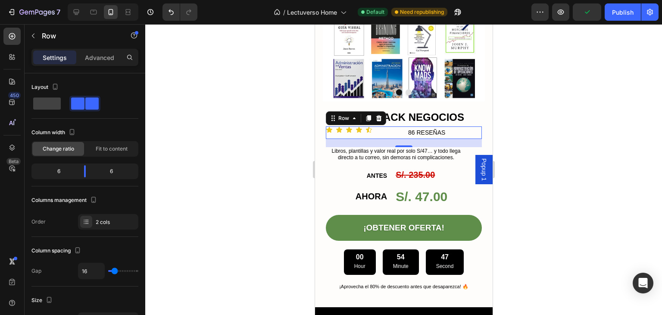
click at [512, 121] on div at bounding box center [403, 169] width 517 height 291
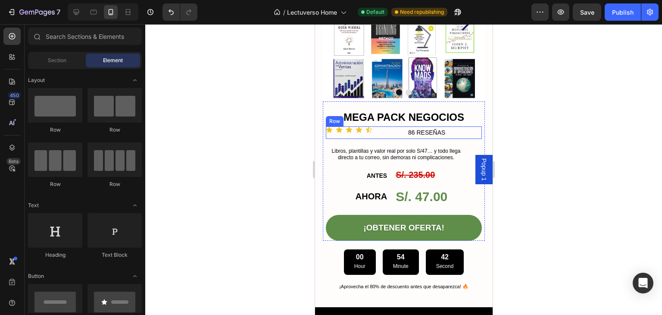
click at [383, 126] on div "Icon Icon Icon Icon Icon Icon List" at bounding box center [363, 132] width 75 height 13
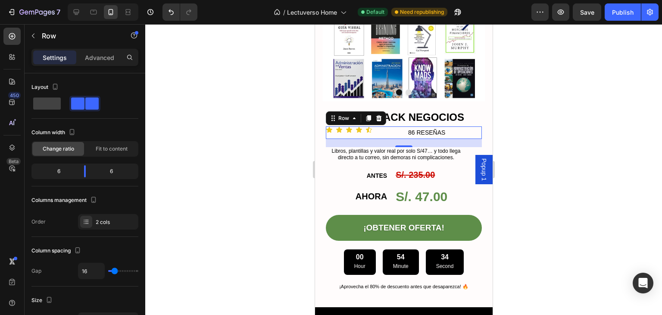
click at [245, 133] on div at bounding box center [403, 169] width 517 height 291
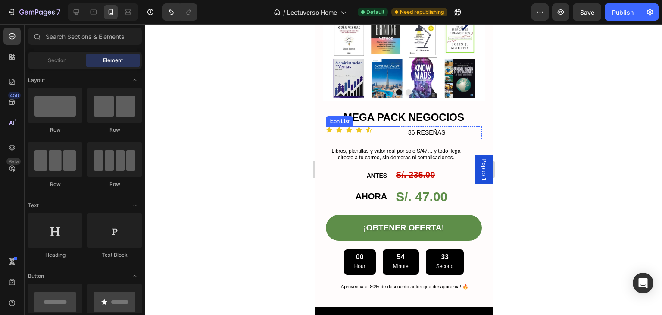
click at [376, 126] on div "Icon Icon Icon Icon Icon" at bounding box center [363, 129] width 75 height 7
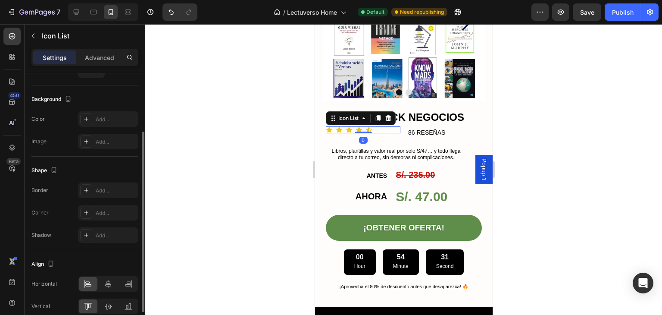
scroll to position [126, 0]
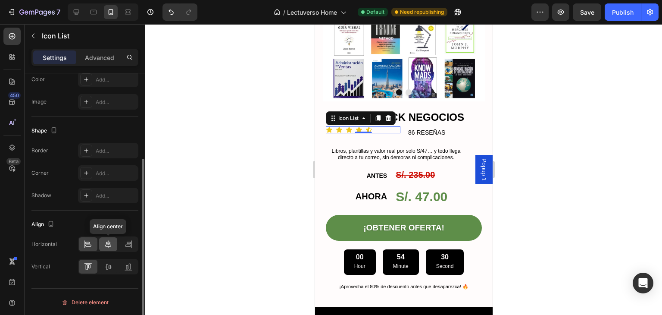
click at [109, 242] on icon at bounding box center [108, 244] width 9 height 9
click at [132, 240] on icon at bounding box center [128, 244] width 9 height 9
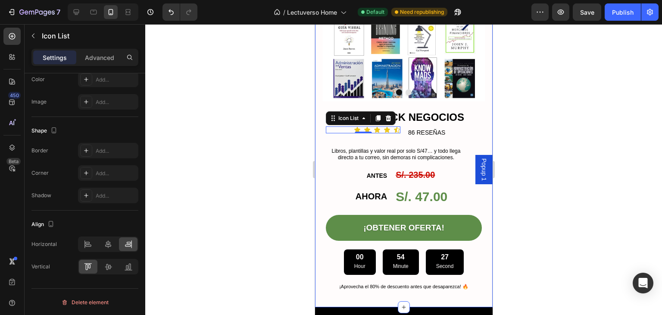
click at [519, 129] on div at bounding box center [403, 169] width 517 height 291
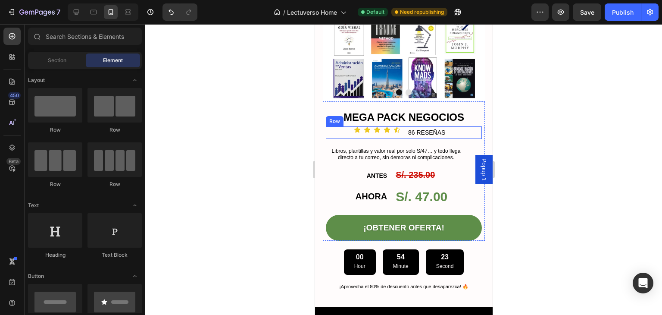
click at [395, 128] on div "Icon Icon Icon Icon Icon Icon List" at bounding box center [363, 132] width 75 height 13
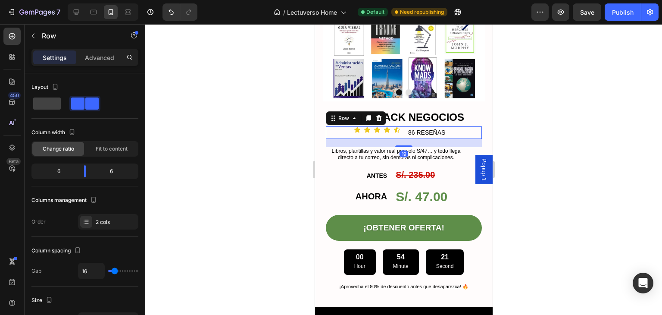
click at [399, 126] on div "Icon Icon Icon Icon Icon Icon List 86 RESEÑAS Text Block Row 19" at bounding box center [404, 132] width 156 height 13
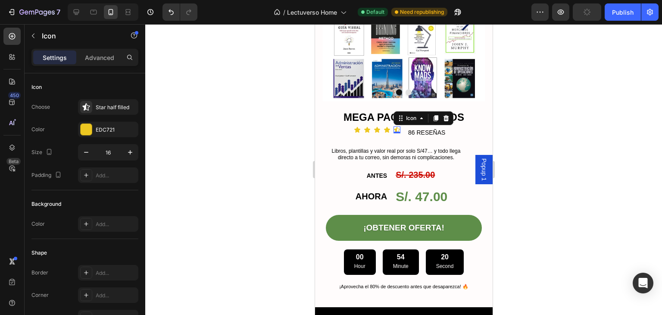
click at [395, 126] on div "Icon 0" at bounding box center [396, 129] width 7 height 7
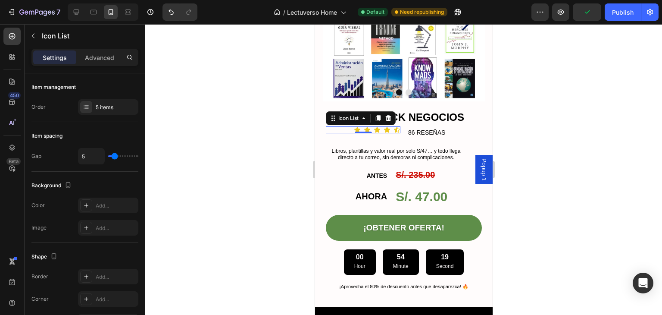
click at [343, 126] on div "Icon Icon Icon Icon Icon" at bounding box center [363, 129] width 75 height 7
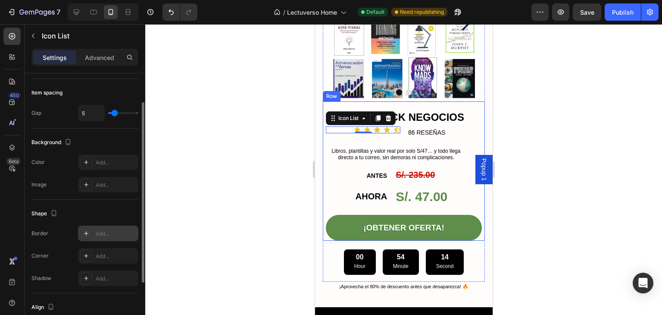
scroll to position [86, 0]
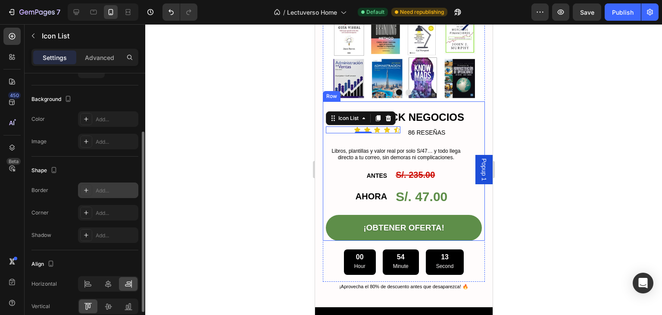
click at [100, 191] on div "Add..." at bounding box center [116, 191] width 41 height 8
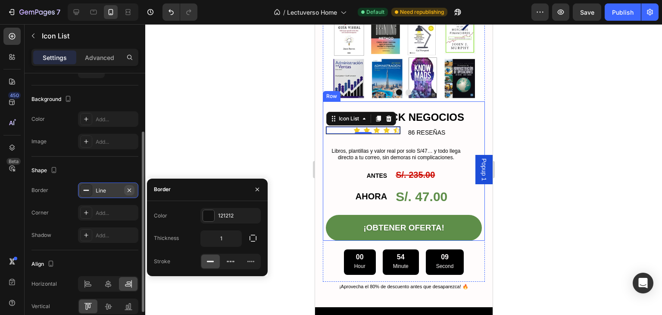
click at [128, 193] on button "button" at bounding box center [129, 190] width 10 height 10
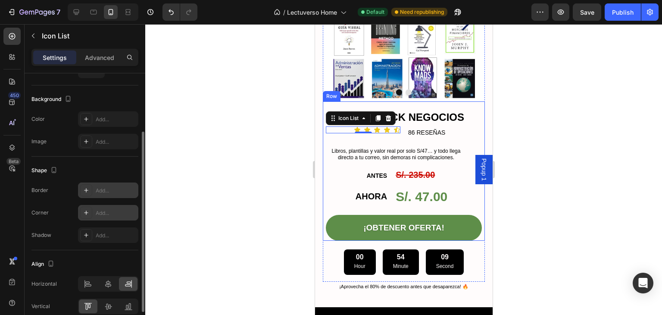
click at [112, 216] on div "Add..." at bounding box center [108, 213] width 60 height 16
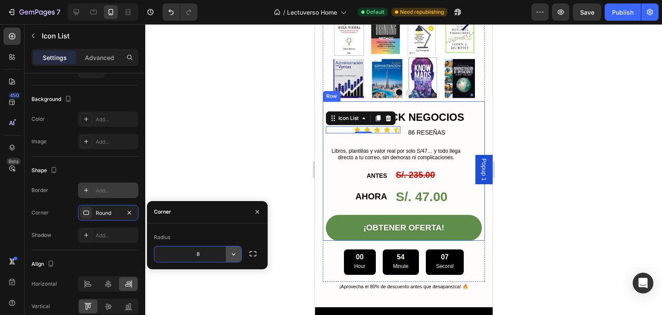
click at [233, 252] on icon "button" at bounding box center [233, 254] width 9 height 9
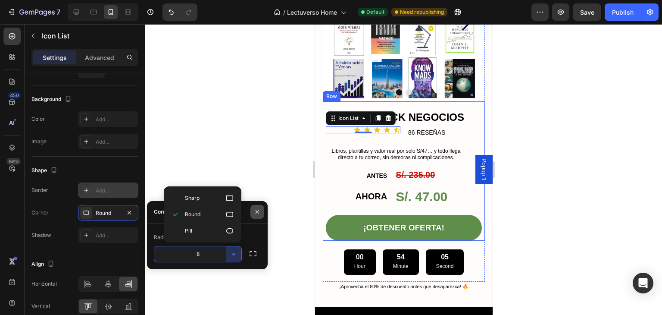
click at [251, 216] on button "button" at bounding box center [258, 212] width 14 height 14
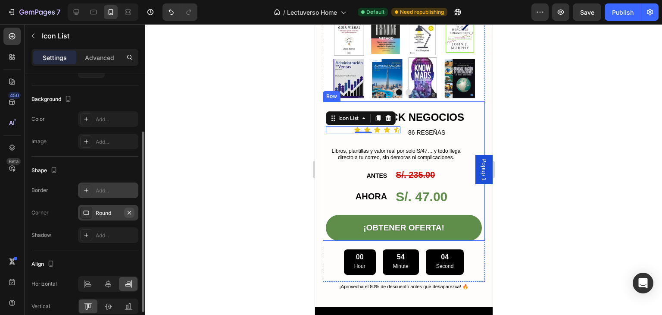
click at [133, 213] on button "button" at bounding box center [129, 212] width 10 height 10
click at [108, 233] on div "Add..." at bounding box center [116, 236] width 41 height 8
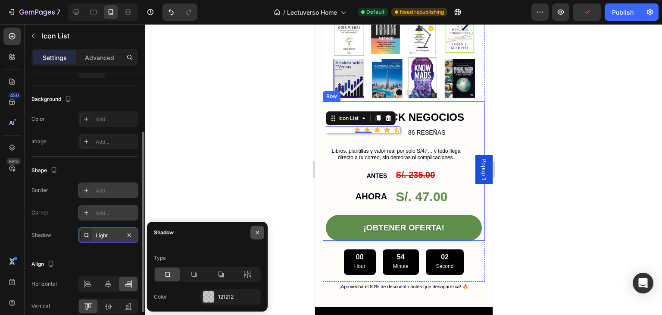
click at [255, 233] on icon "button" at bounding box center [257, 232] width 7 height 7
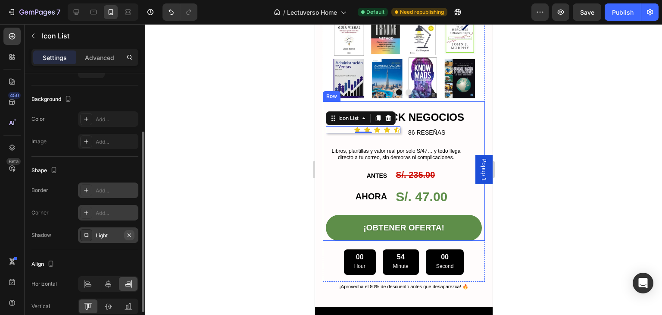
click at [128, 233] on icon "button" at bounding box center [129, 235] width 7 height 7
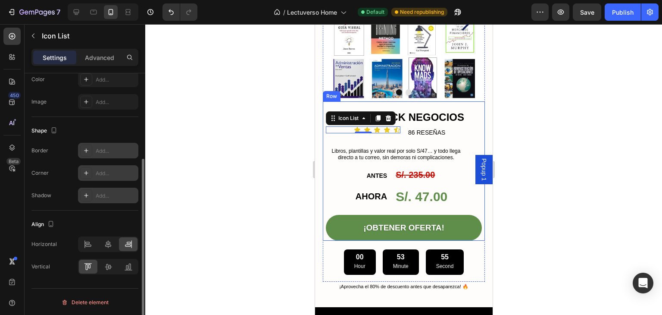
scroll to position [0, 0]
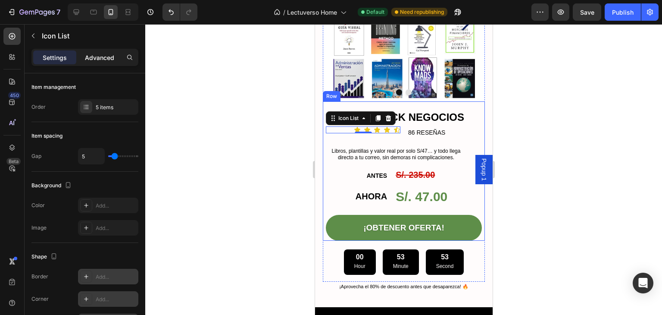
click at [91, 54] on p "Advanced" at bounding box center [99, 57] width 29 height 9
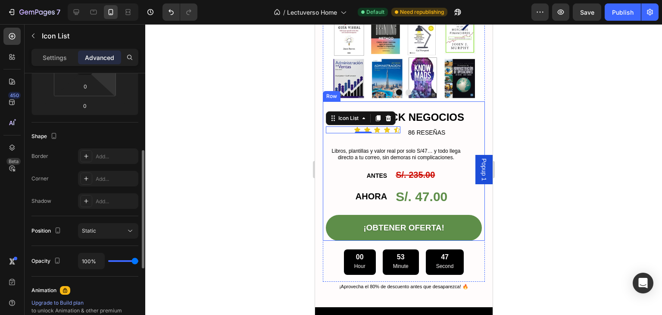
scroll to position [216, 0]
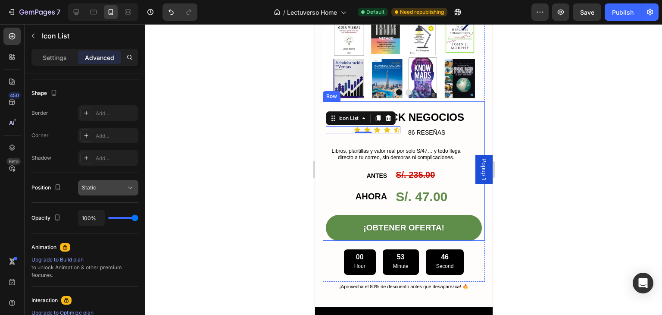
click at [114, 188] on div "Static" at bounding box center [104, 188] width 44 height 8
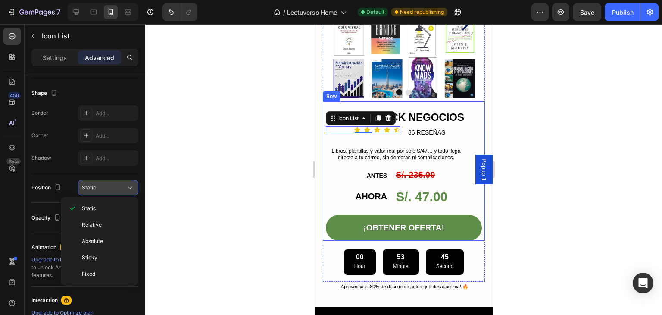
click at [114, 188] on div "Static" at bounding box center [104, 188] width 44 height 8
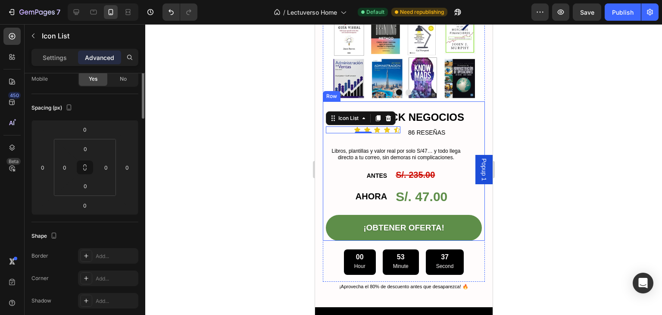
scroll to position [0, 0]
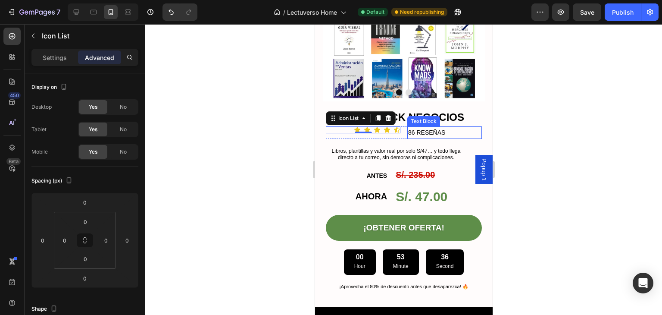
click at [420, 127] on p "86 RESEÑAS" at bounding box center [444, 132] width 73 height 11
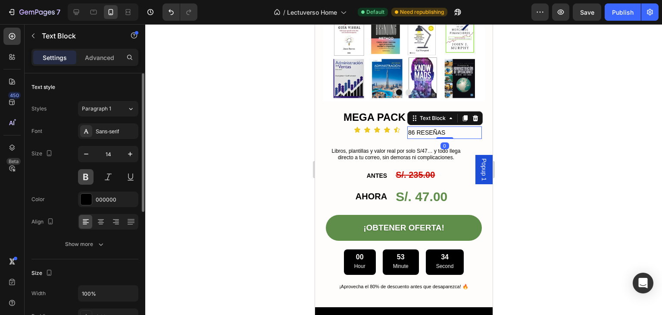
click at [82, 178] on button at bounding box center [86, 177] width 16 height 16
click at [85, 175] on button at bounding box center [86, 177] width 16 height 16
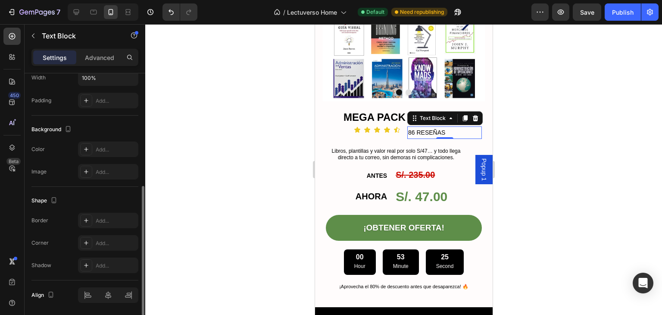
scroll to position [244, 0]
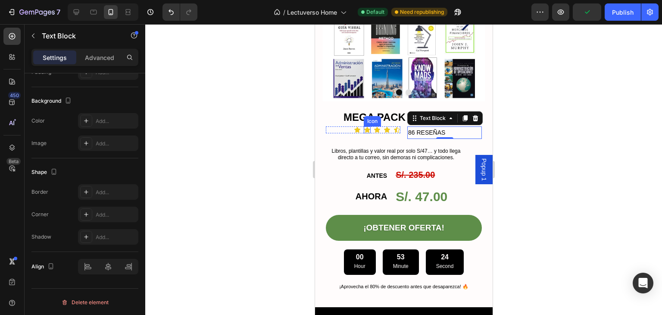
click at [367, 126] on div "Icon" at bounding box center [367, 129] width 7 height 7
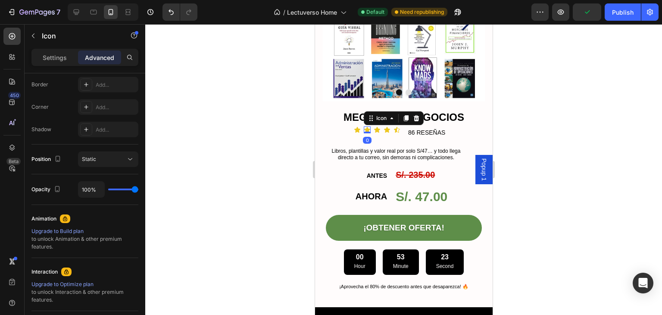
scroll to position [0, 0]
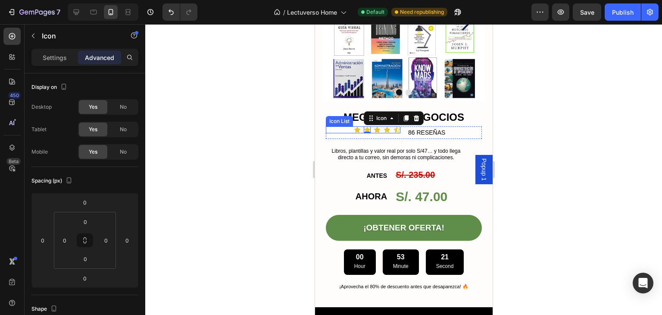
click at [350, 126] on div "Icon Icon 0 Icon Icon Icon" at bounding box center [363, 129] width 75 height 7
click at [58, 57] on p "Settings" at bounding box center [55, 57] width 24 height 9
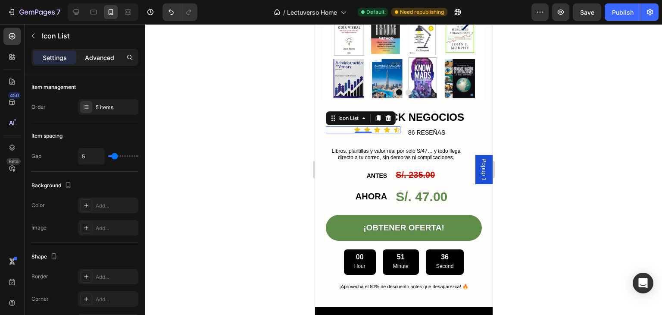
click at [94, 61] on p "Advanced" at bounding box center [99, 57] width 29 height 9
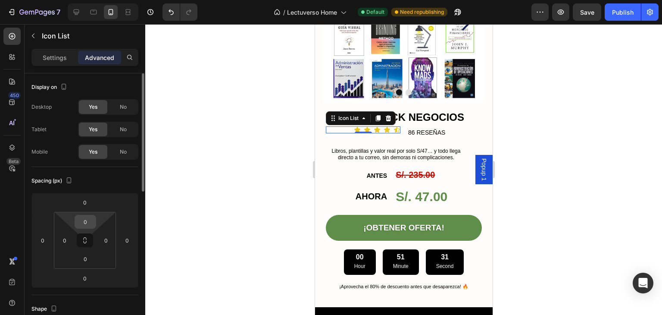
click at [84, 225] on input "0" at bounding box center [85, 221] width 17 height 13
type input "-5"
click at [223, 183] on div at bounding box center [403, 169] width 517 height 291
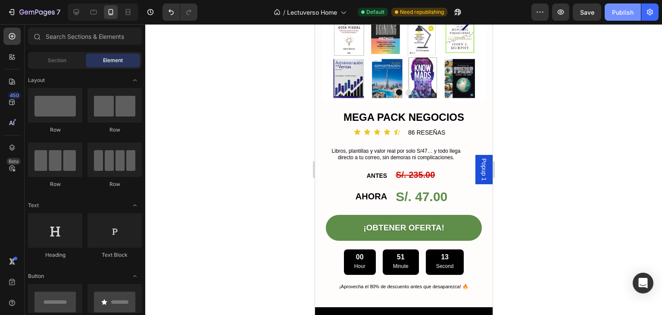
click at [618, 13] on div "Publish" at bounding box center [623, 12] width 22 height 9
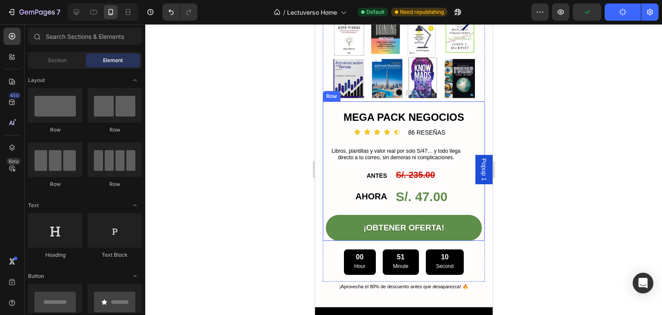
click at [383, 136] on div "MEGA PACK NEGOCIOS Product Title Icon Icon Icon Icon Icon Icon List 86 RESEÑAS …" at bounding box center [404, 175] width 156 height 131
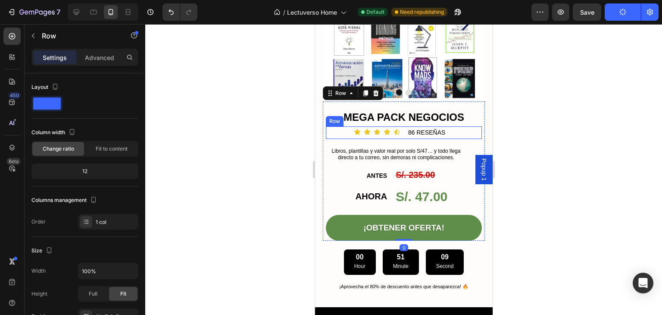
click at [401, 131] on div "Icon Icon Icon Icon Icon Icon List 86 RESEÑAS Text Block Row" at bounding box center [404, 132] width 156 height 13
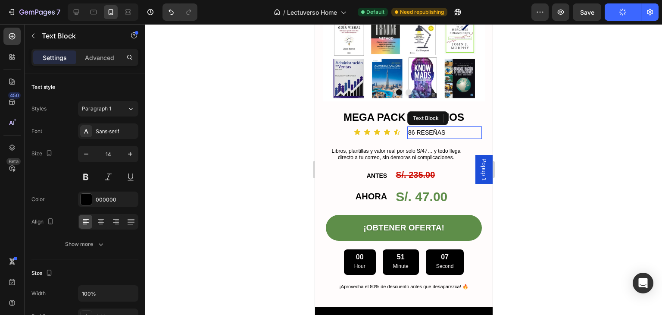
click at [407, 131] on div "86 RESEÑAS" at bounding box center [444, 132] width 75 height 13
click at [397, 131] on div "Icon Icon Icon Icon Icon Icon List 86 RESEÑAS Text Block 0 Row" at bounding box center [404, 132] width 156 height 13
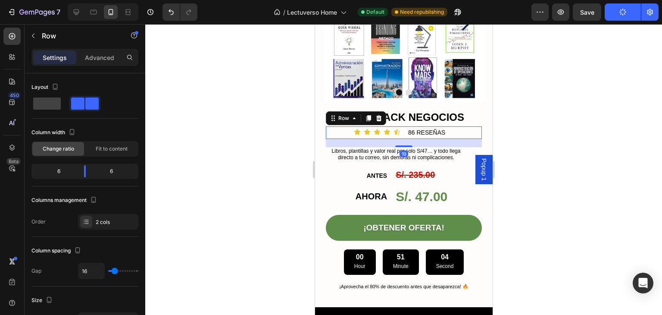
click at [430, 139] on div "19" at bounding box center [404, 143] width 156 height 8
click at [430, 148] on p "Libros, plantillas y valor real por solo S/47… y todo llega directo a tu correo…" at bounding box center [396, 154] width 130 height 13
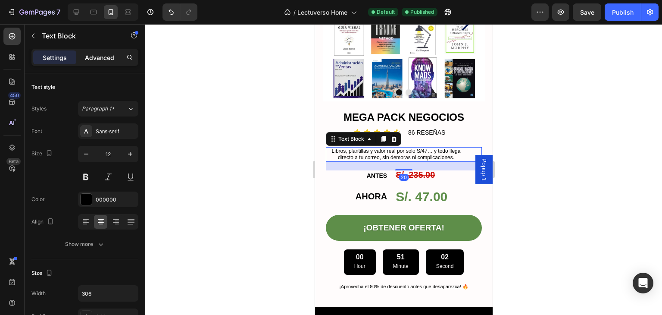
click at [98, 58] on p "Advanced" at bounding box center [99, 57] width 29 height 9
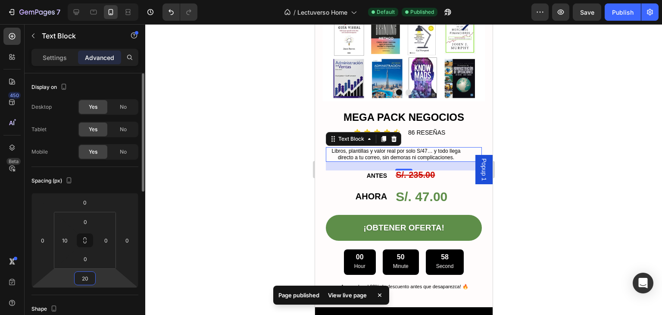
drag, startPoint x: 89, startPoint y: 280, endPoint x: 81, endPoint y: 278, distance: 8.0
click at [81, 278] on input "20" at bounding box center [84, 278] width 17 height 13
click at [83, 277] on input "20" at bounding box center [84, 278] width 17 height 13
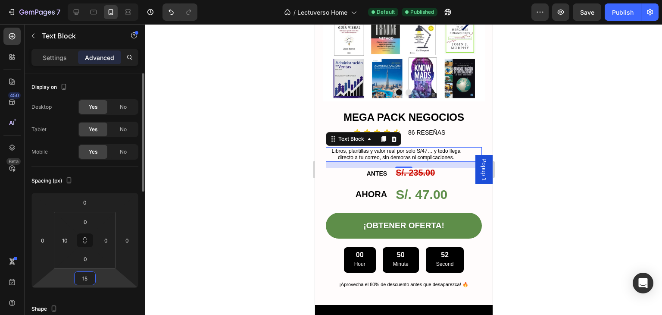
type input "1"
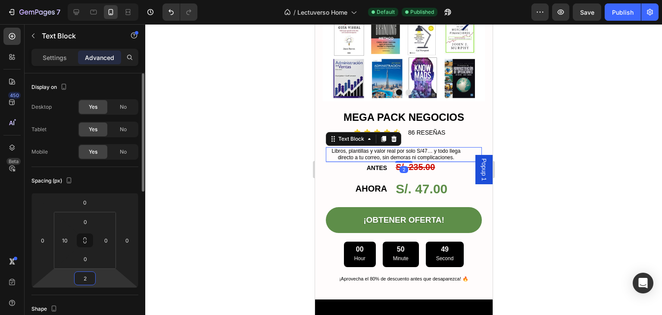
type input "20"
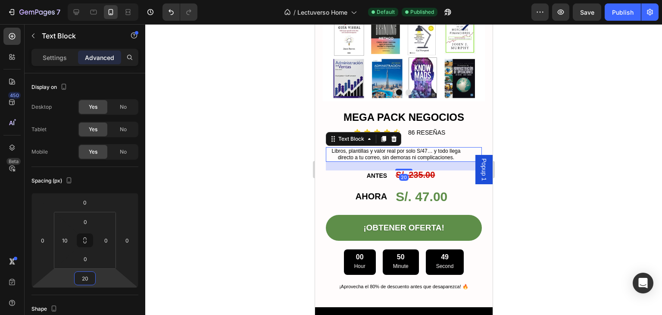
click at [300, 218] on div at bounding box center [403, 169] width 517 height 291
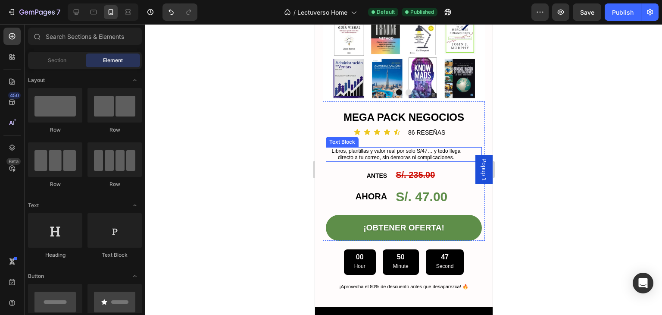
click at [414, 148] on p "Libros, plantillas y valor real por solo S/47… y todo llega directo a tu correo…" at bounding box center [396, 154] width 130 height 13
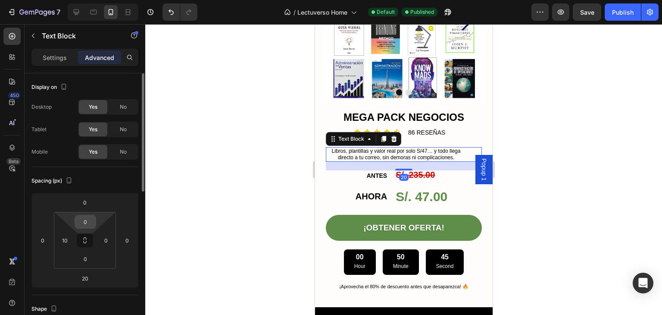
click at [90, 221] on input "0" at bounding box center [85, 221] width 17 height 13
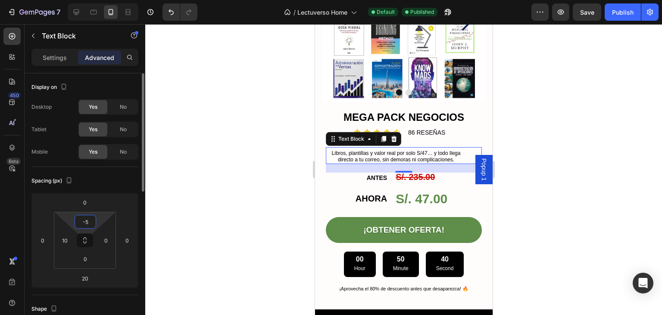
type input "-"
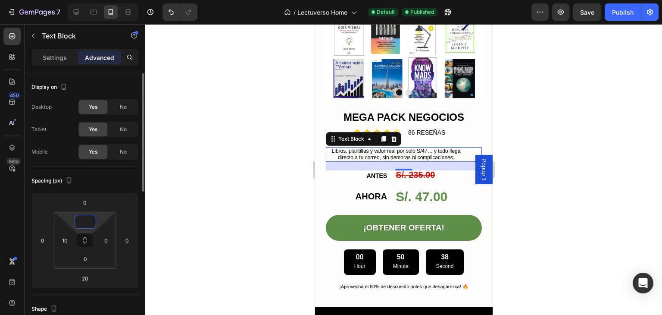
type input "5"
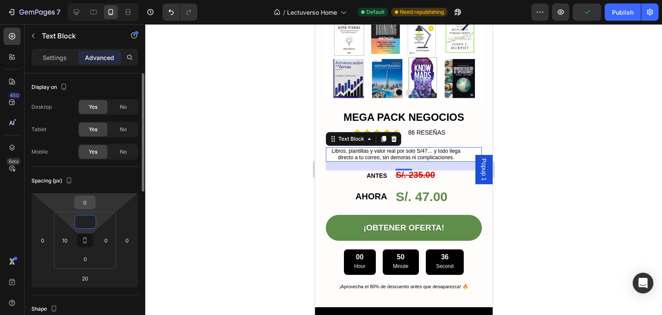
click at [89, 206] on input "0" at bounding box center [84, 202] width 17 height 13
type input "0"
type input "-5"
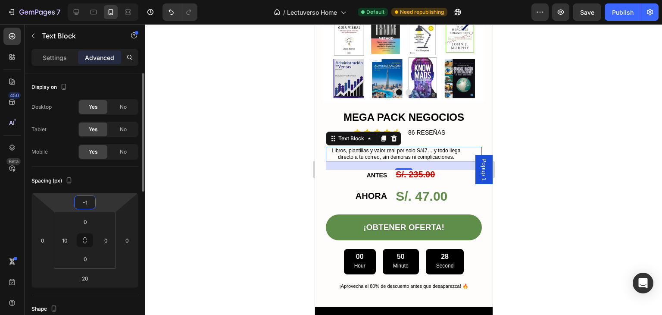
type input "-10"
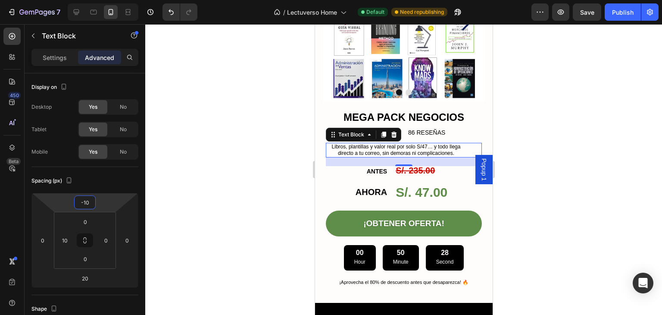
click at [202, 182] on div at bounding box center [403, 169] width 517 height 291
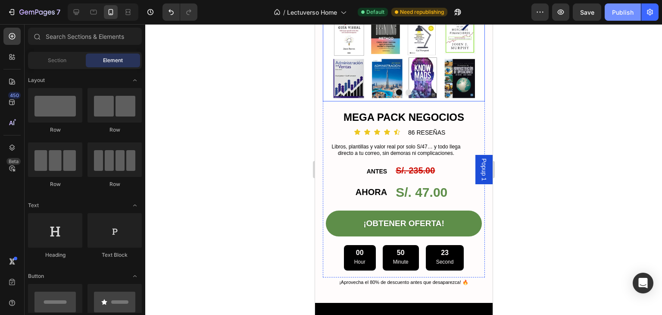
click at [617, 19] on button "Publish" at bounding box center [623, 11] width 36 height 17
